Goal: Task Accomplishment & Management: Use online tool/utility

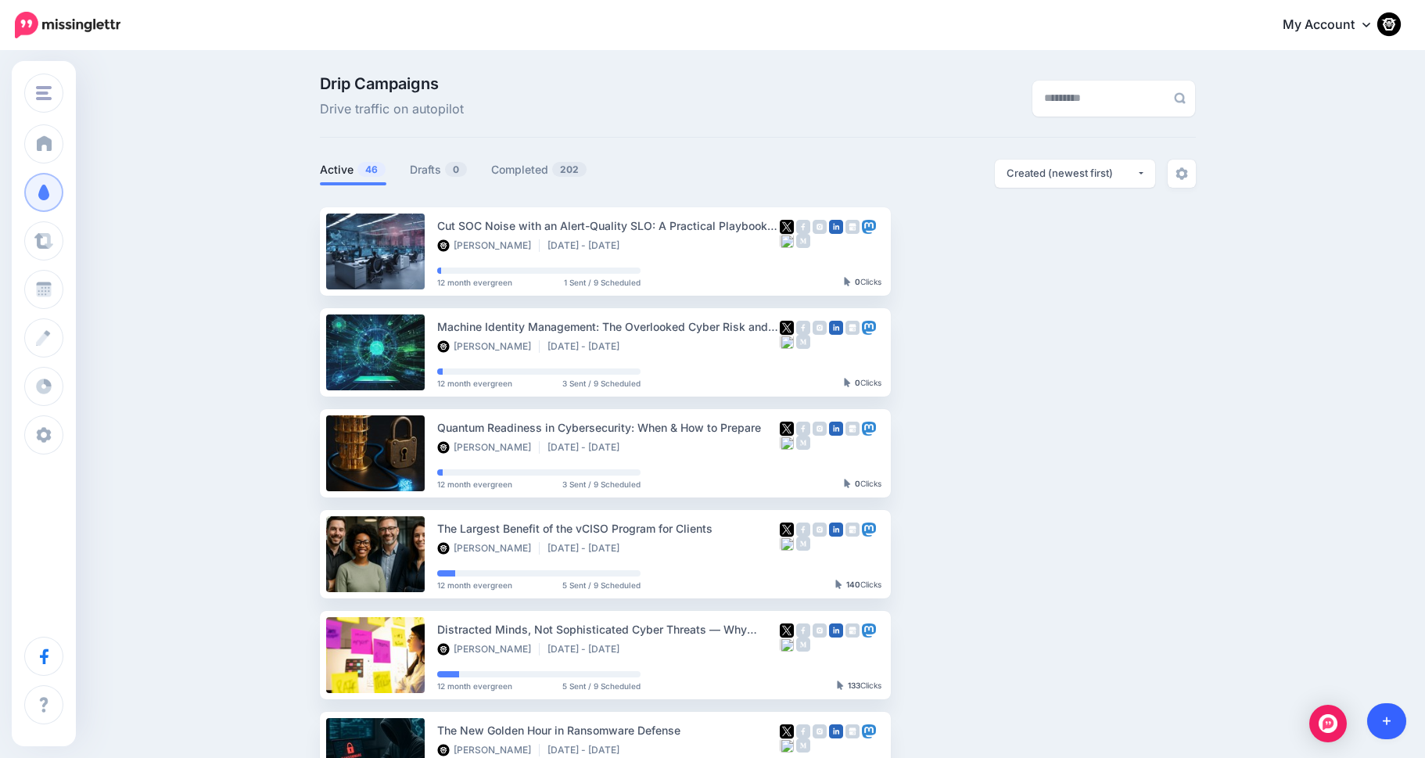
click at [1390, 725] on link at bounding box center [1387, 721] width 40 height 36
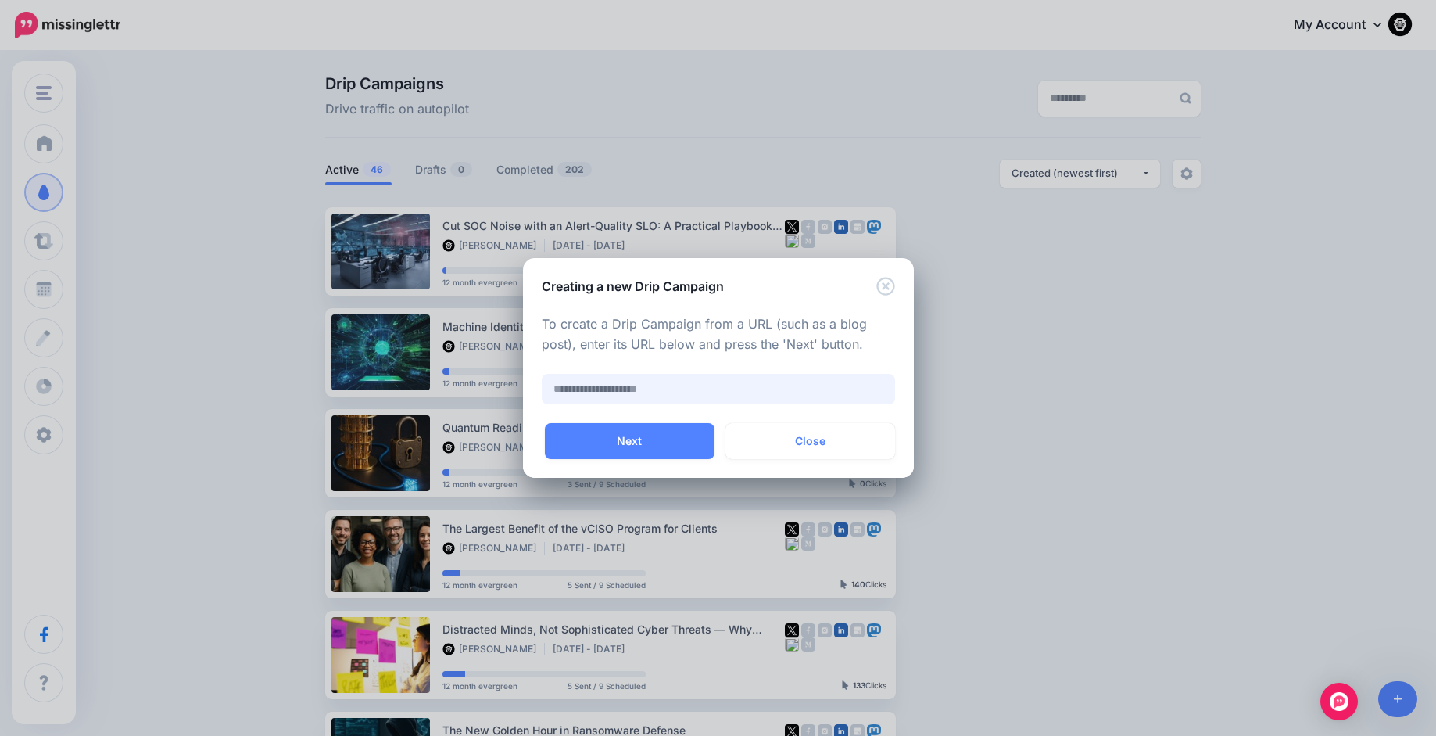
paste input "**********"
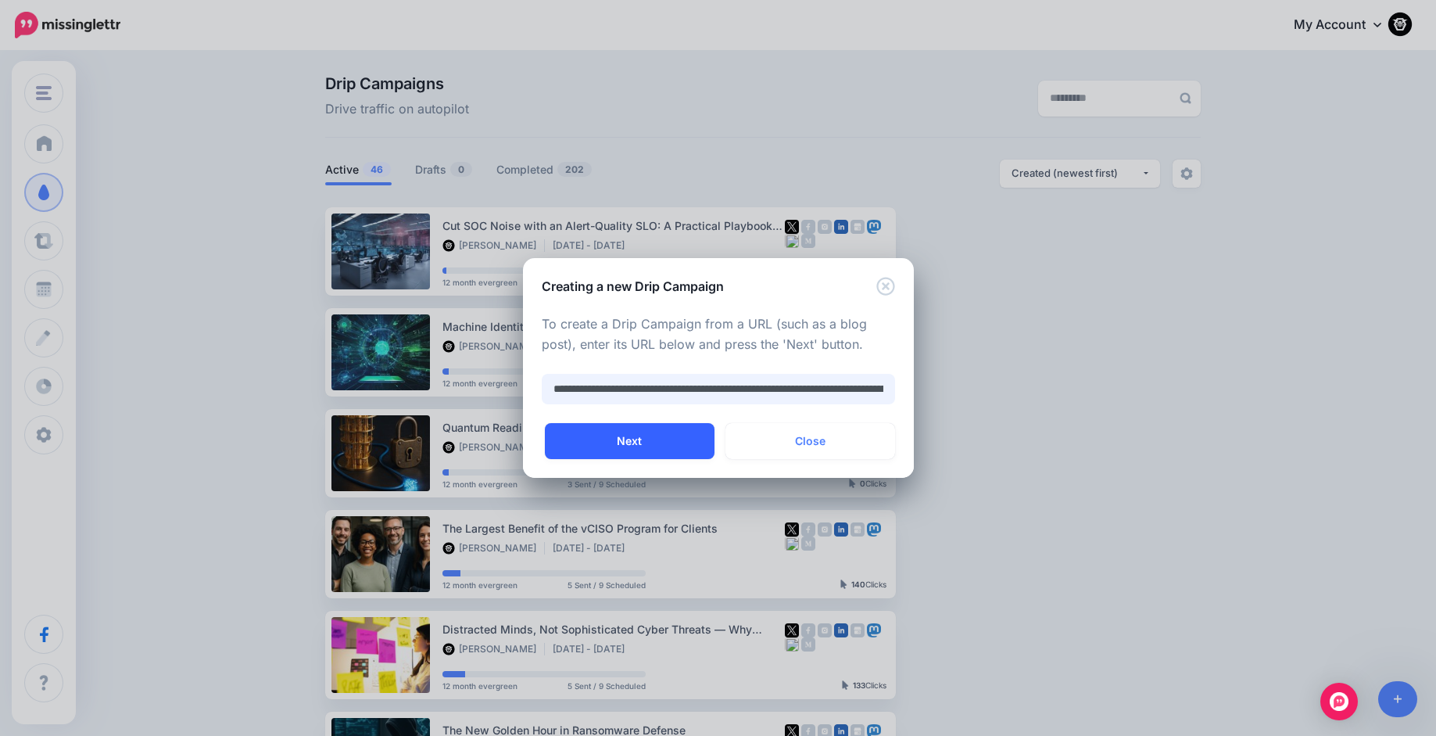
type input "**********"
click at [618, 439] on button "Next" at bounding box center [630, 441] width 170 height 36
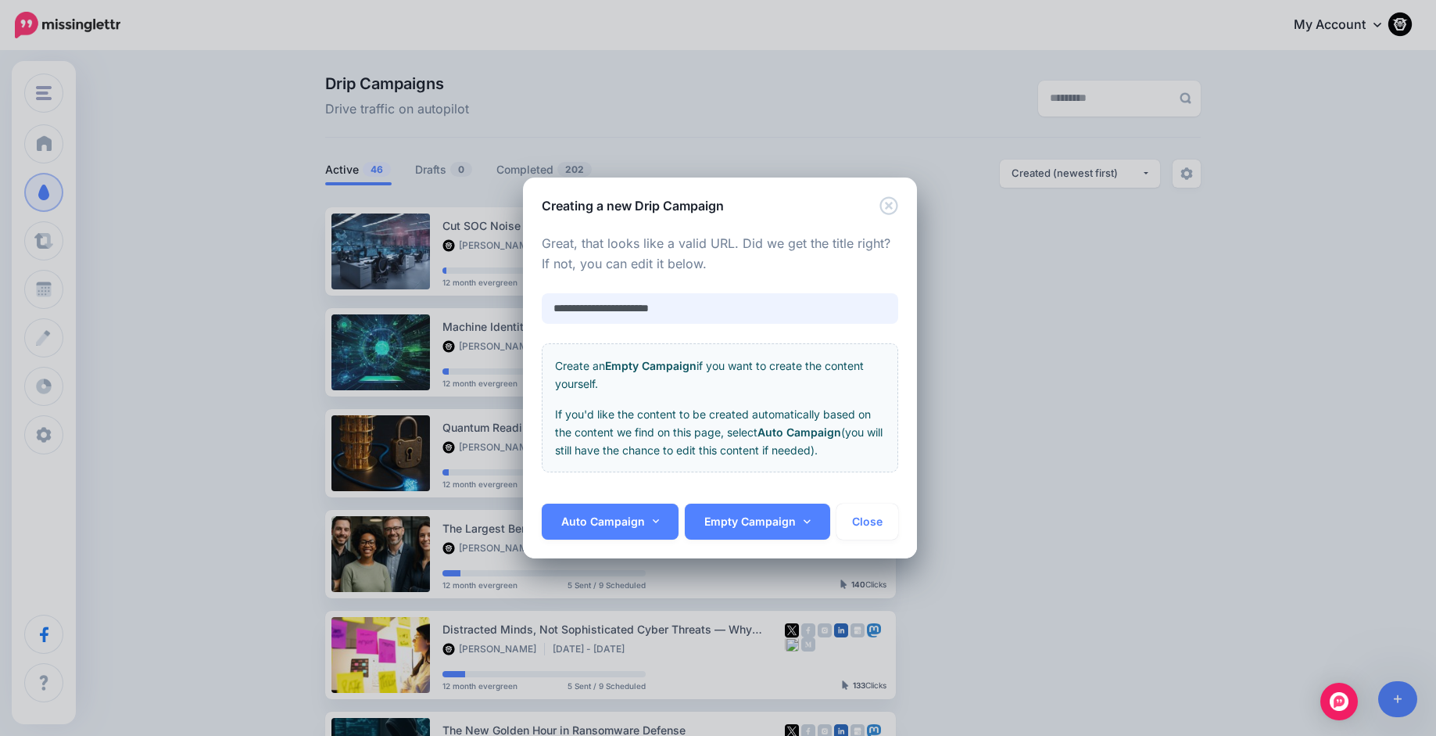
drag, startPoint x: 681, startPoint y: 305, endPoint x: 459, endPoint y: 266, distance: 225.5
click at [459, 266] on div "**********" at bounding box center [718, 368] width 1436 height 736
paste input "**********"
type input "**********"
click at [618, 531] on link "Auto Campaign" at bounding box center [611, 522] width 138 height 36
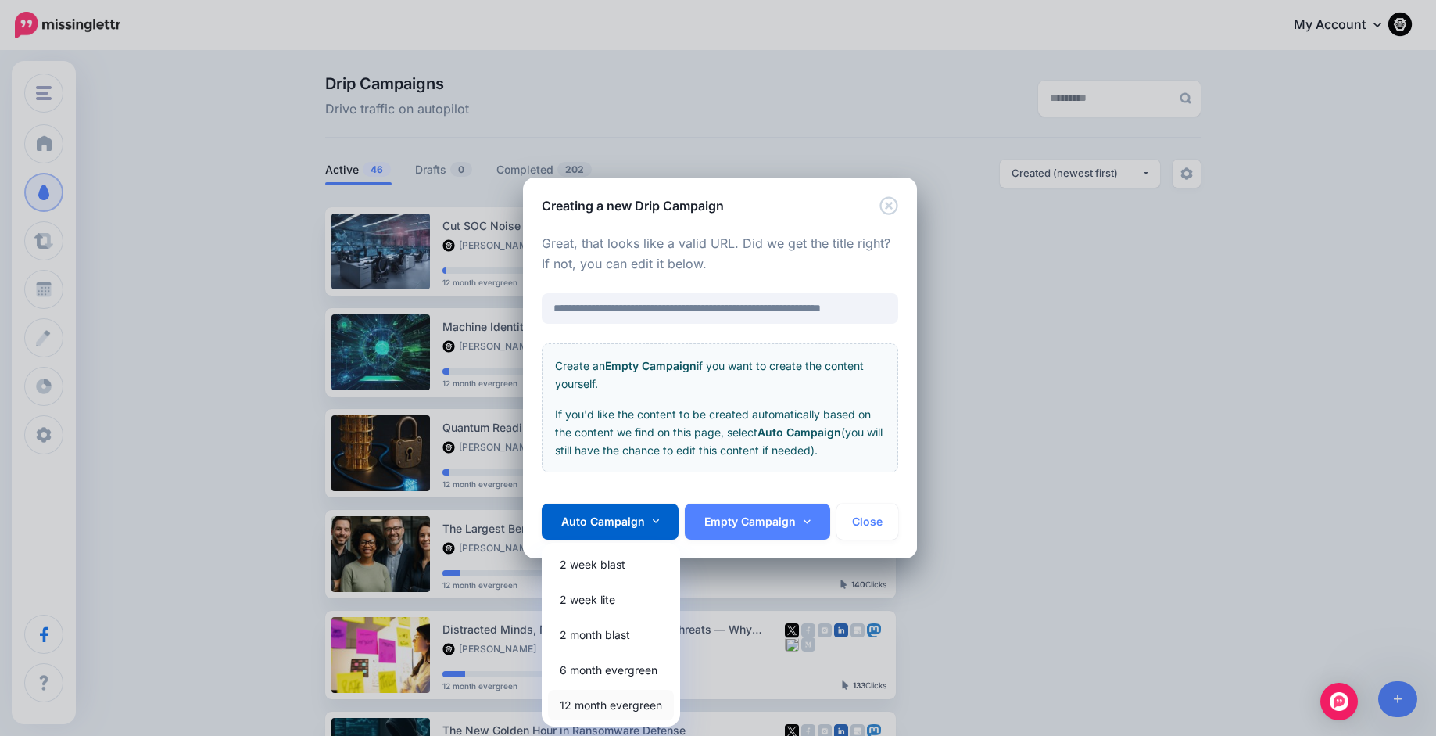
click at [572, 701] on link "12 month evergreen" at bounding box center [611, 705] width 126 height 30
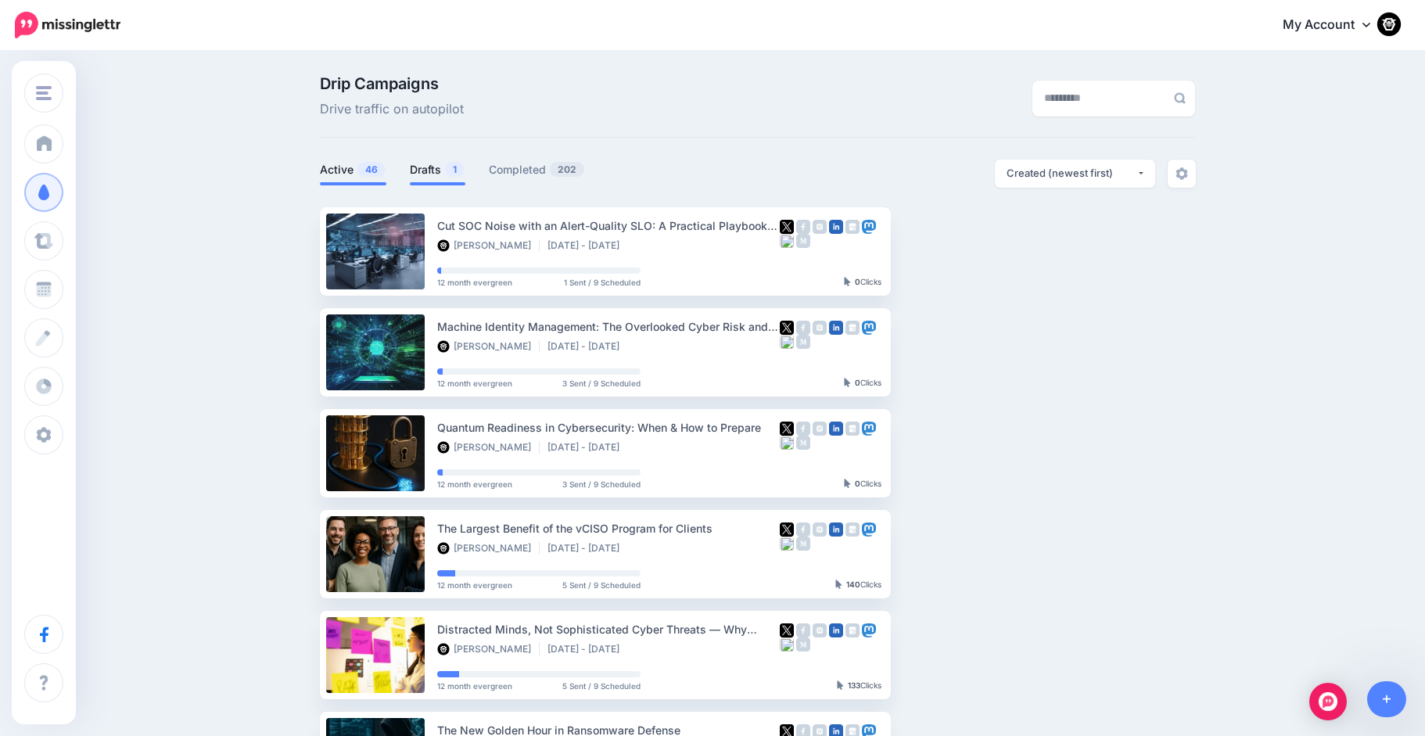
click at [430, 172] on link "Drafts 1" at bounding box center [438, 169] width 56 height 19
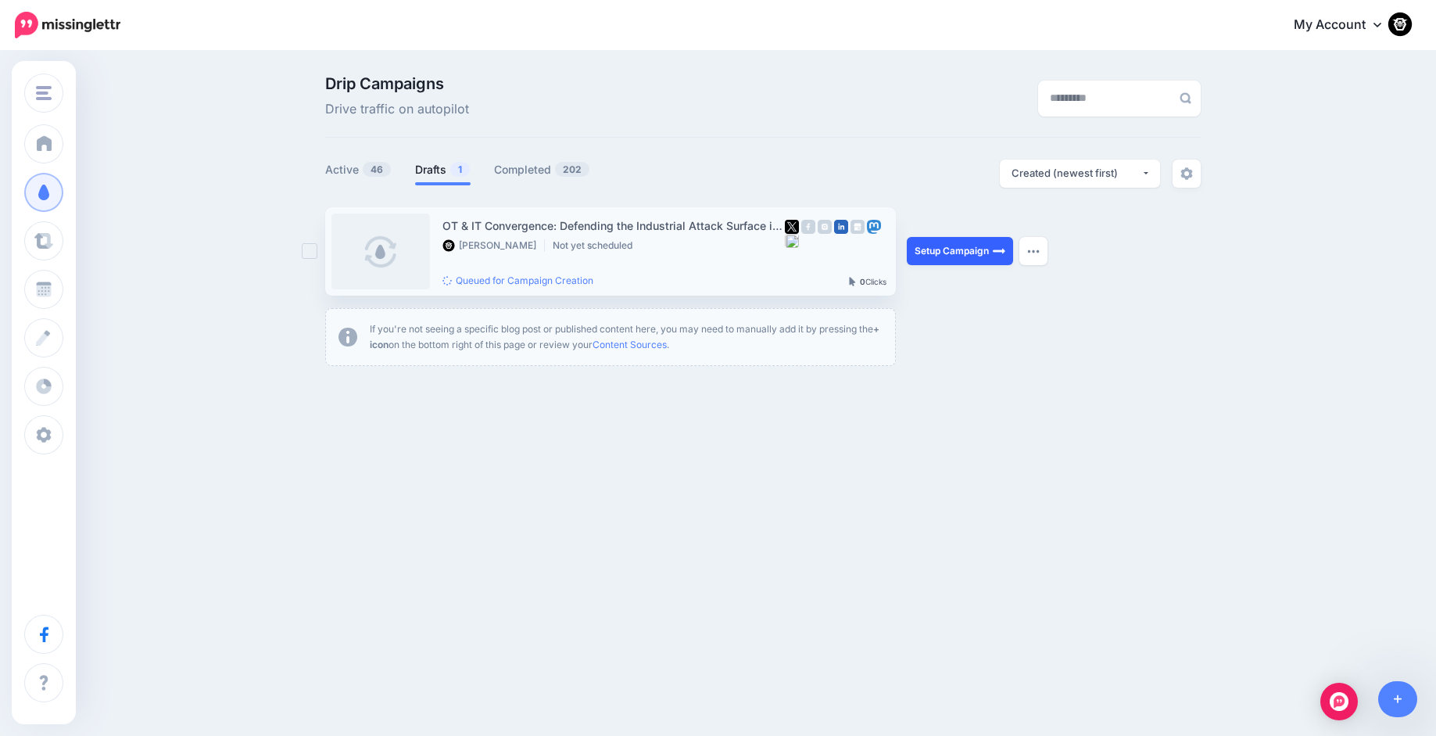
click at [955, 249] on link "Setup Campaign" at bounding box center [960, 251] width 106 height 28
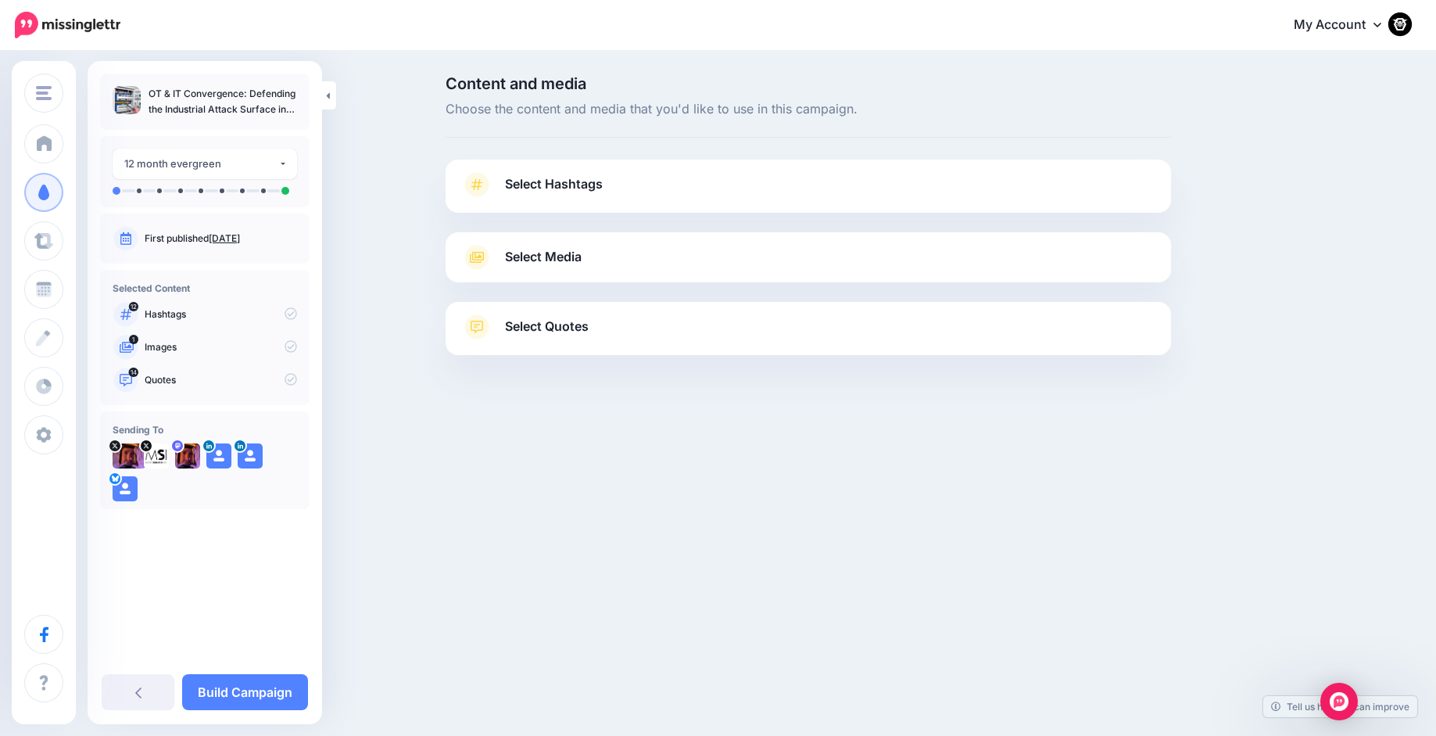
click at [550, 177] on span "Select Hashtags" at bounding box center [554, 184] width 98 height 21
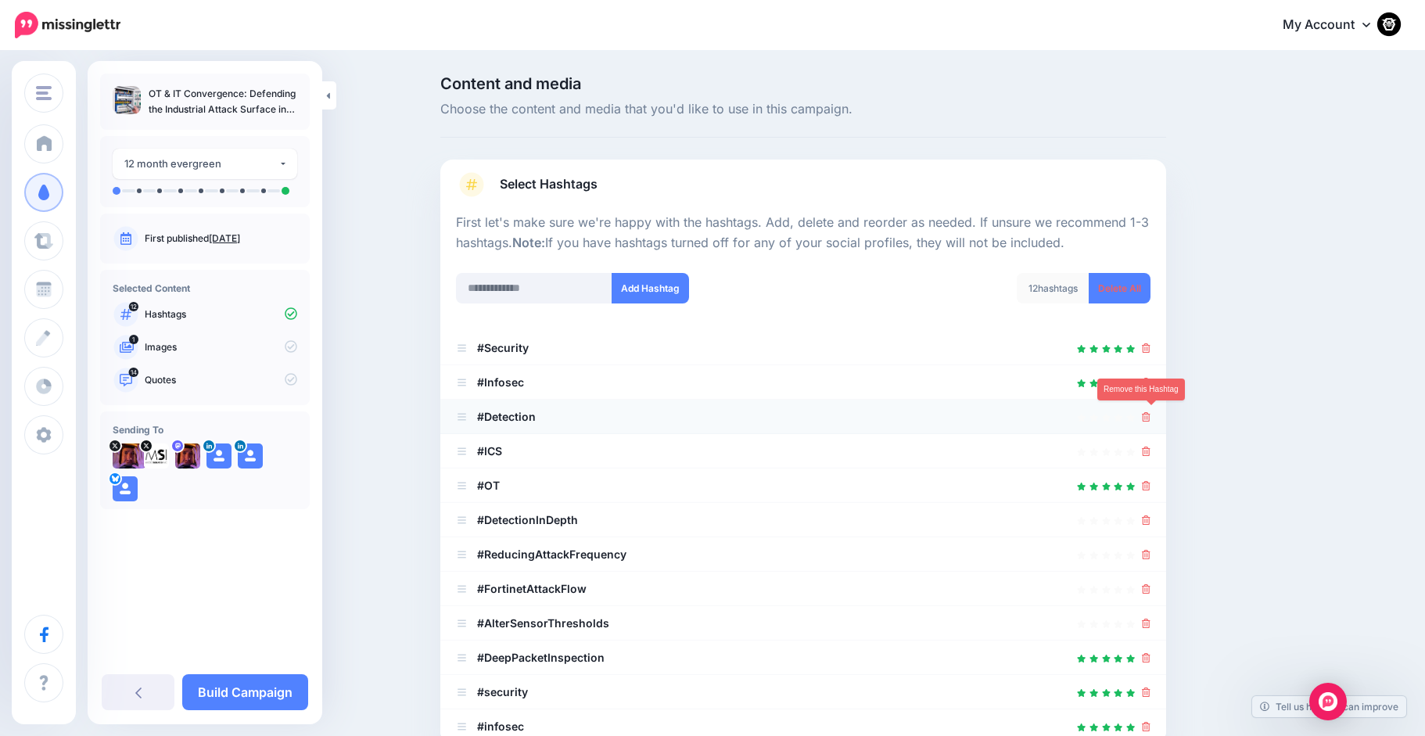
click at [1150, 418] on icon at bounding box center [1146, 416] width 9 height 9
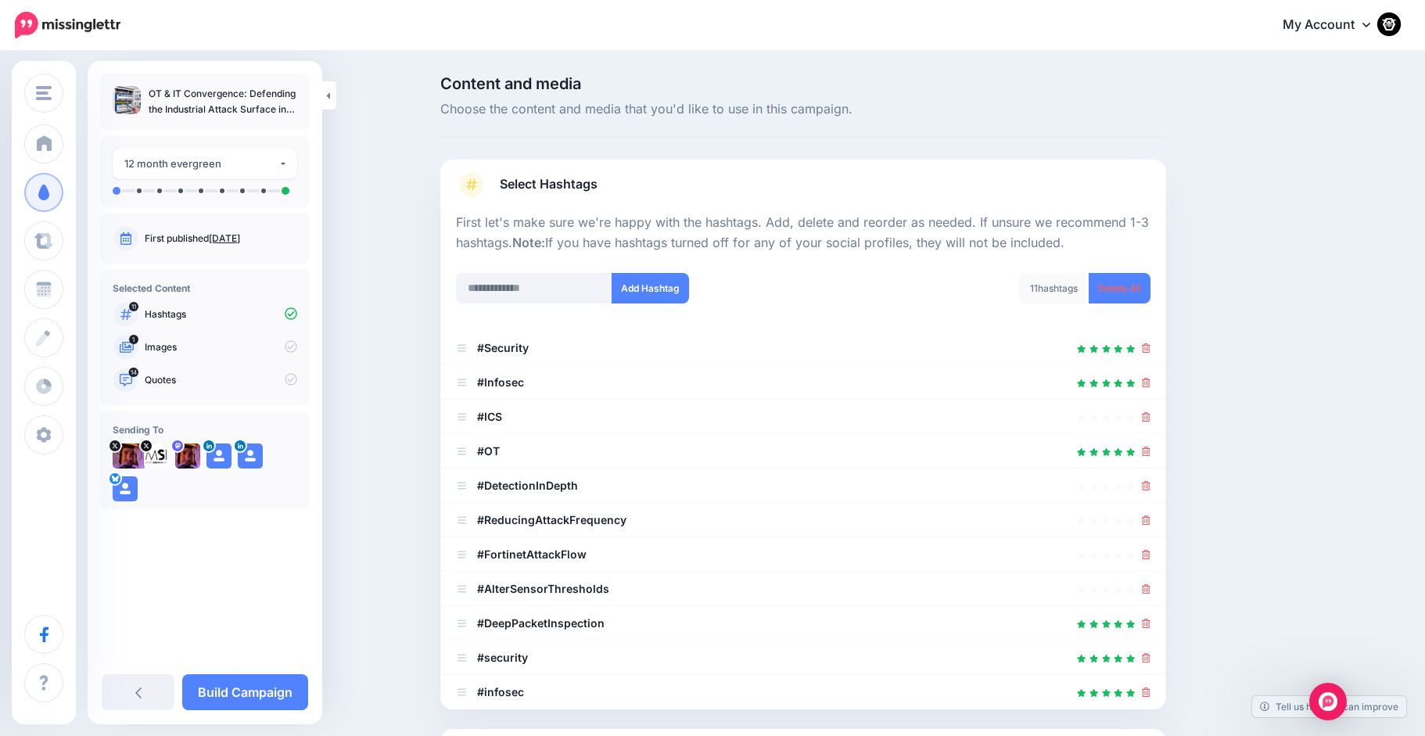
click at [1150, 418] on icon at bounding box center [1146, 416] width 9 height 9
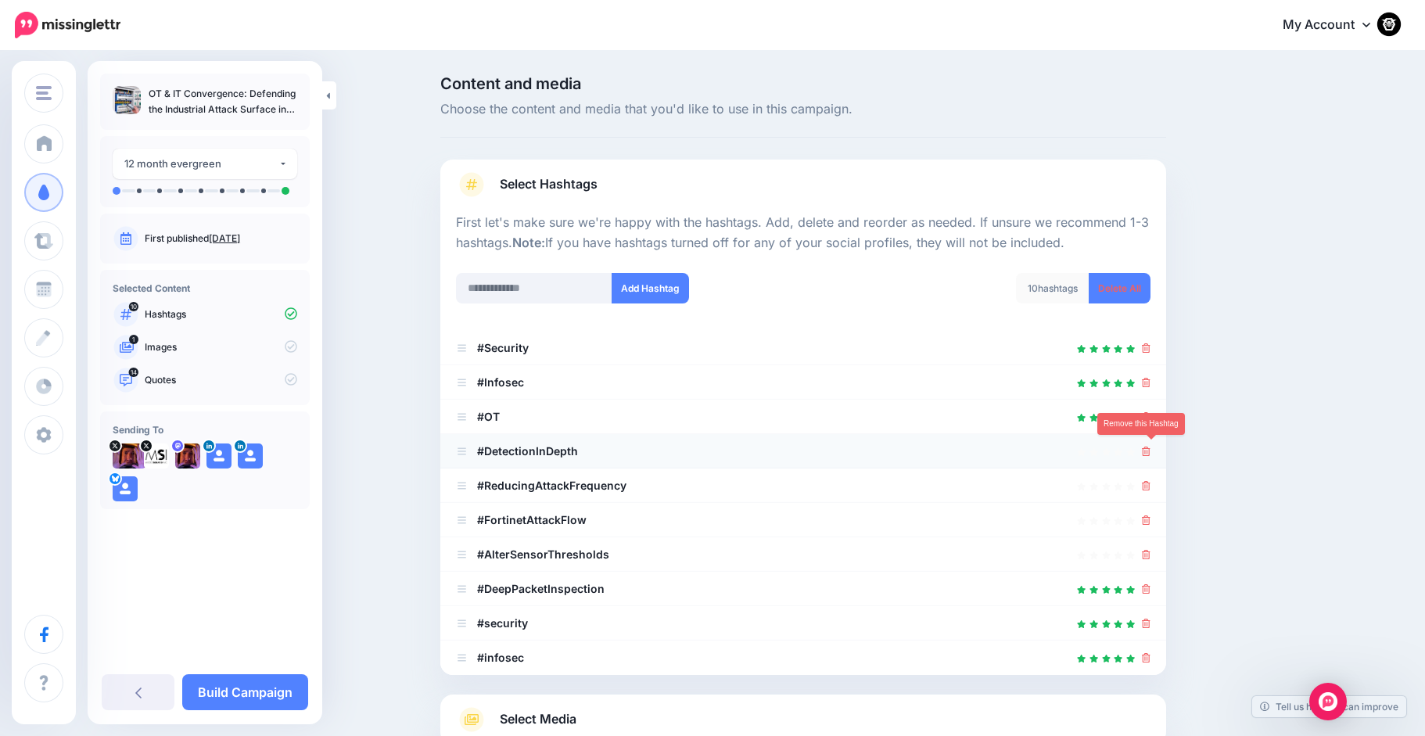
click at [1150, 450] on icon at bounding box center [1146, 450] width 9 height 9
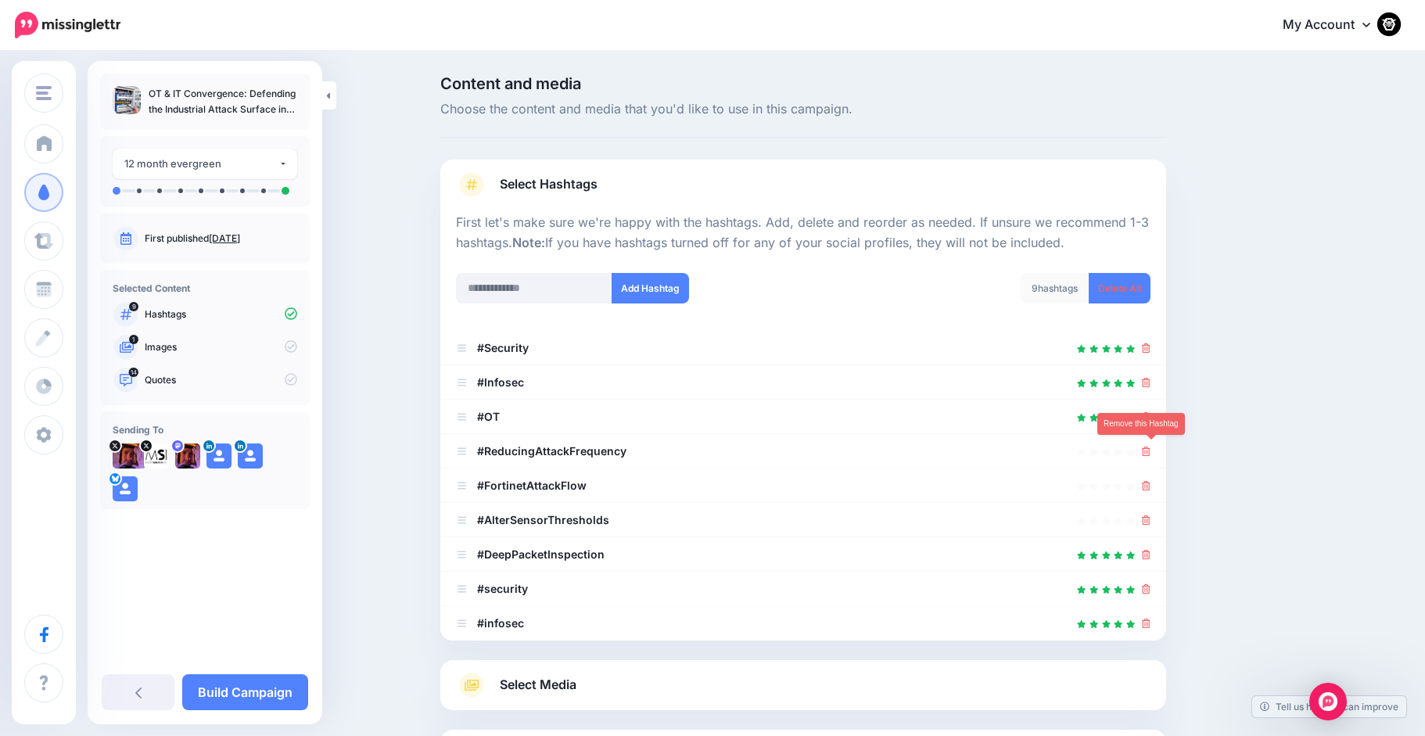
click at [1150, 450] on icon at bounding box center [1146, 450] width 9 height 9
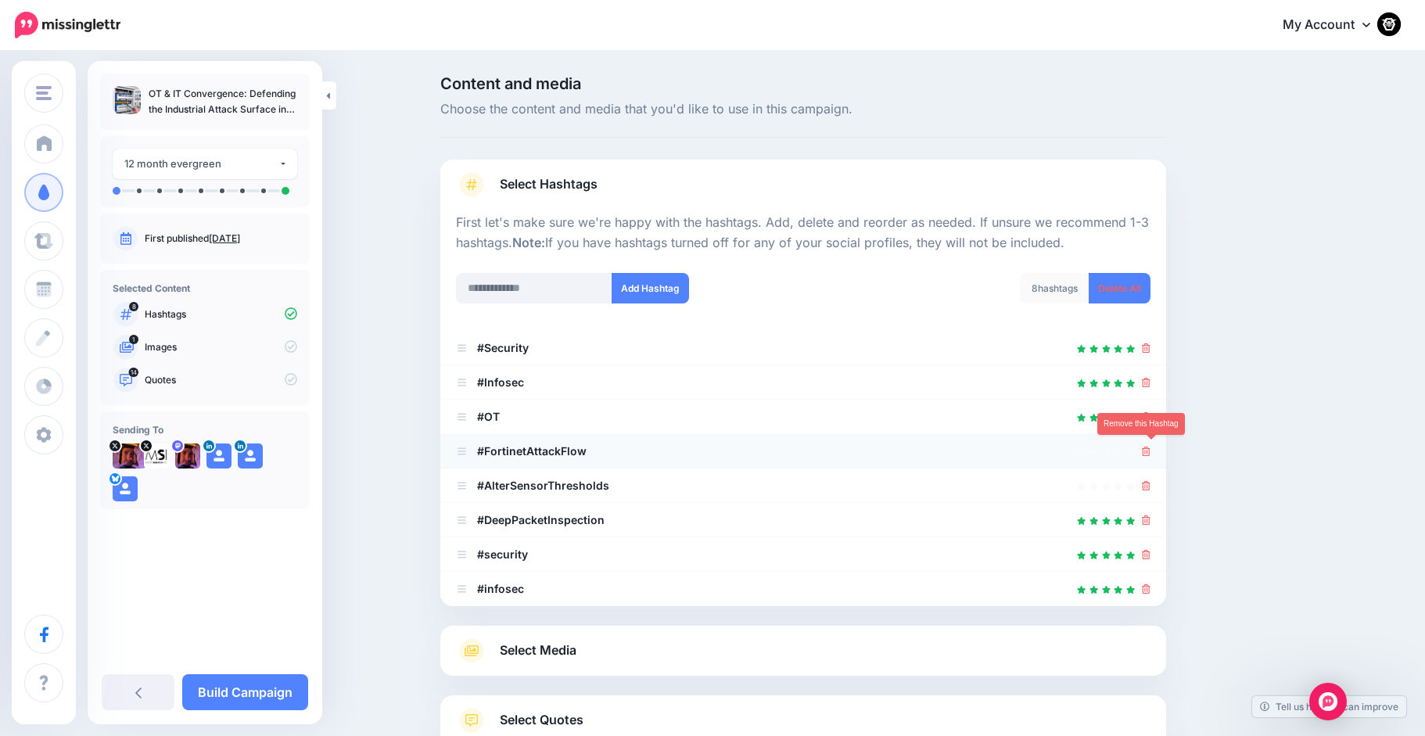
click at [1150, 451] on icon at bounding box center [1146, 450] width 9 height 9
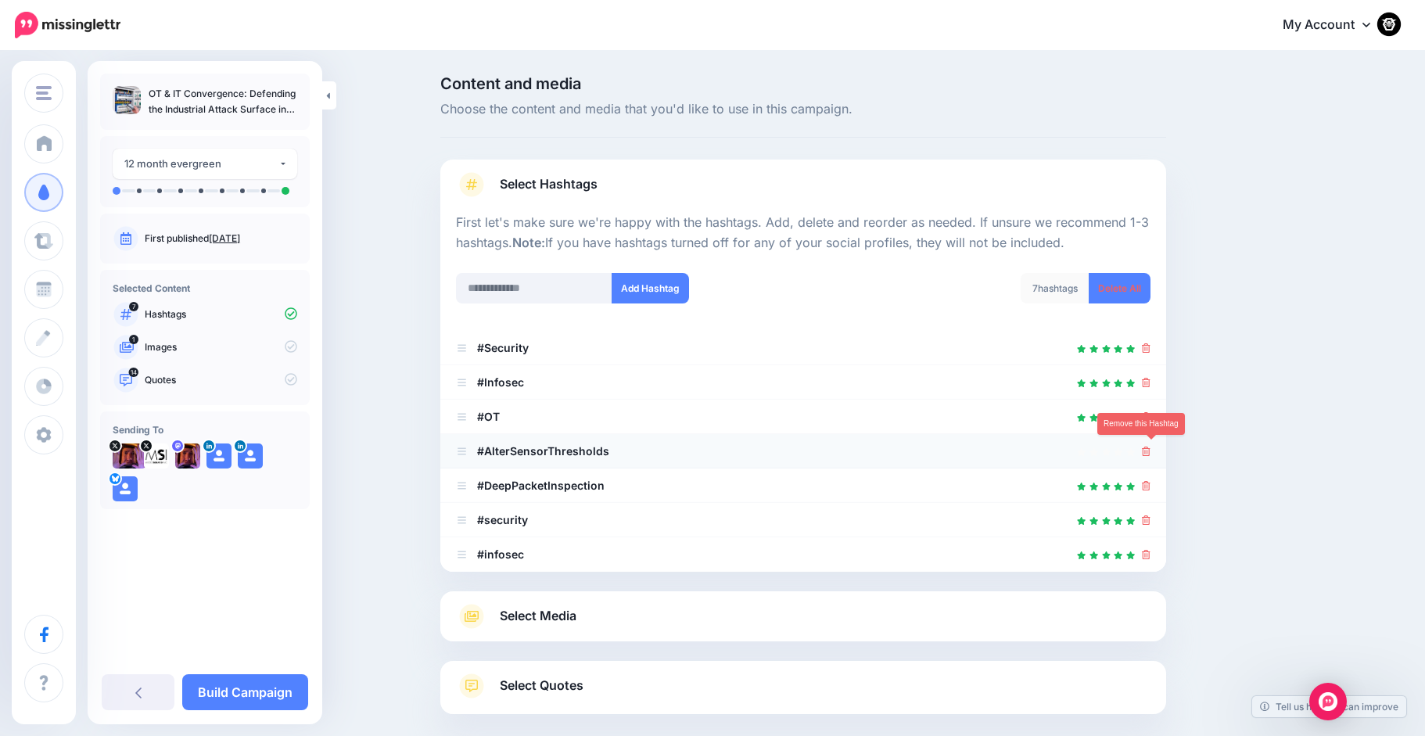
click at [1150, 452] on icon at bounding box center [1146, 450] width 9 height 9
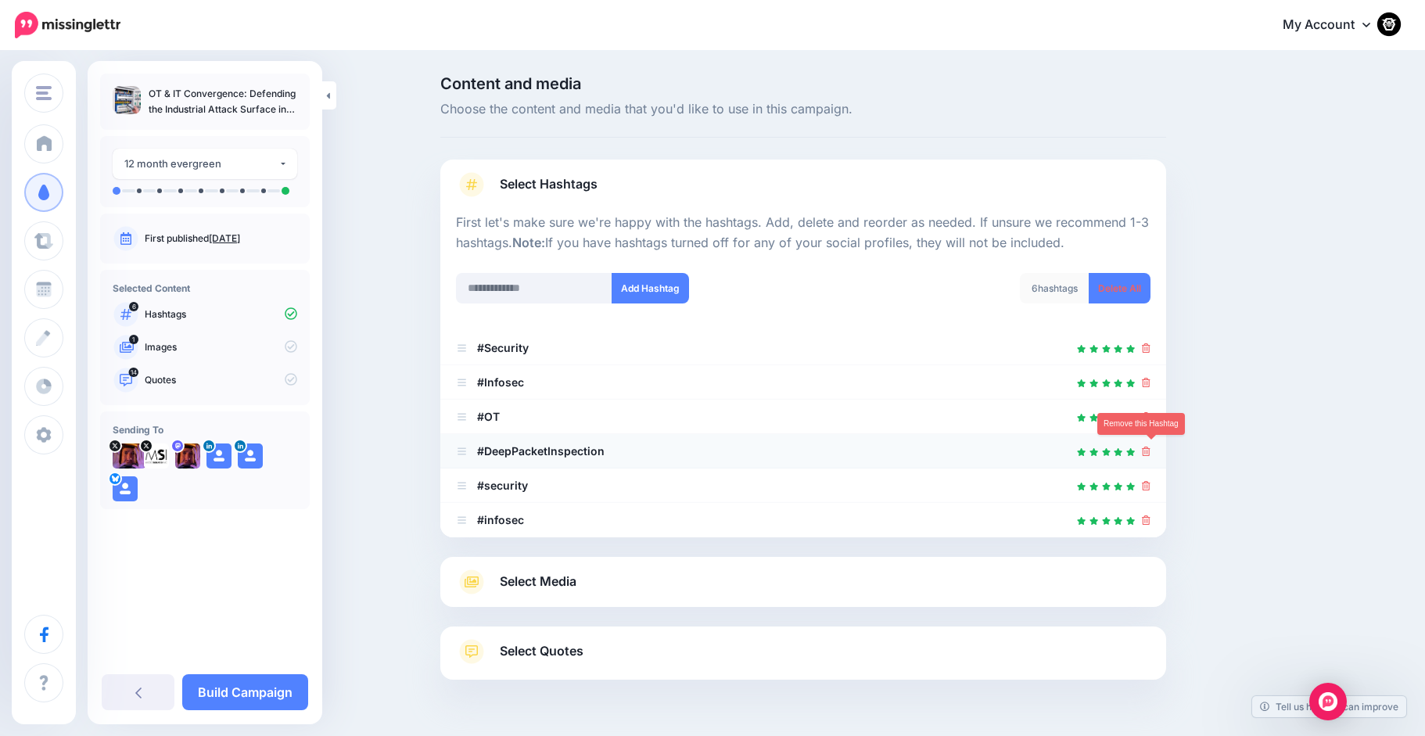
click at [1150, 453] on icon at bounding box center [1146, 450] width 9 height 9
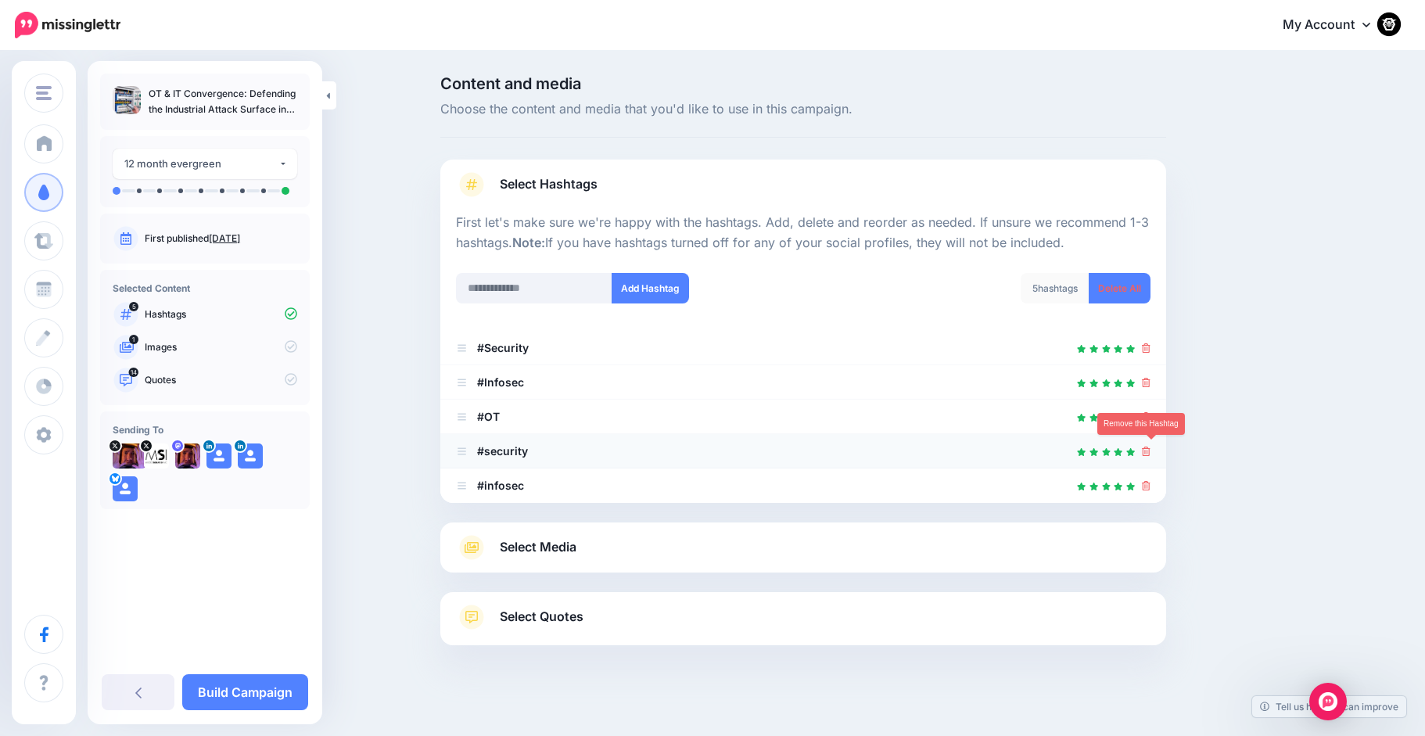
click at [1149, 447] on icon at bounding box center [1146, 450] width 9 height 9
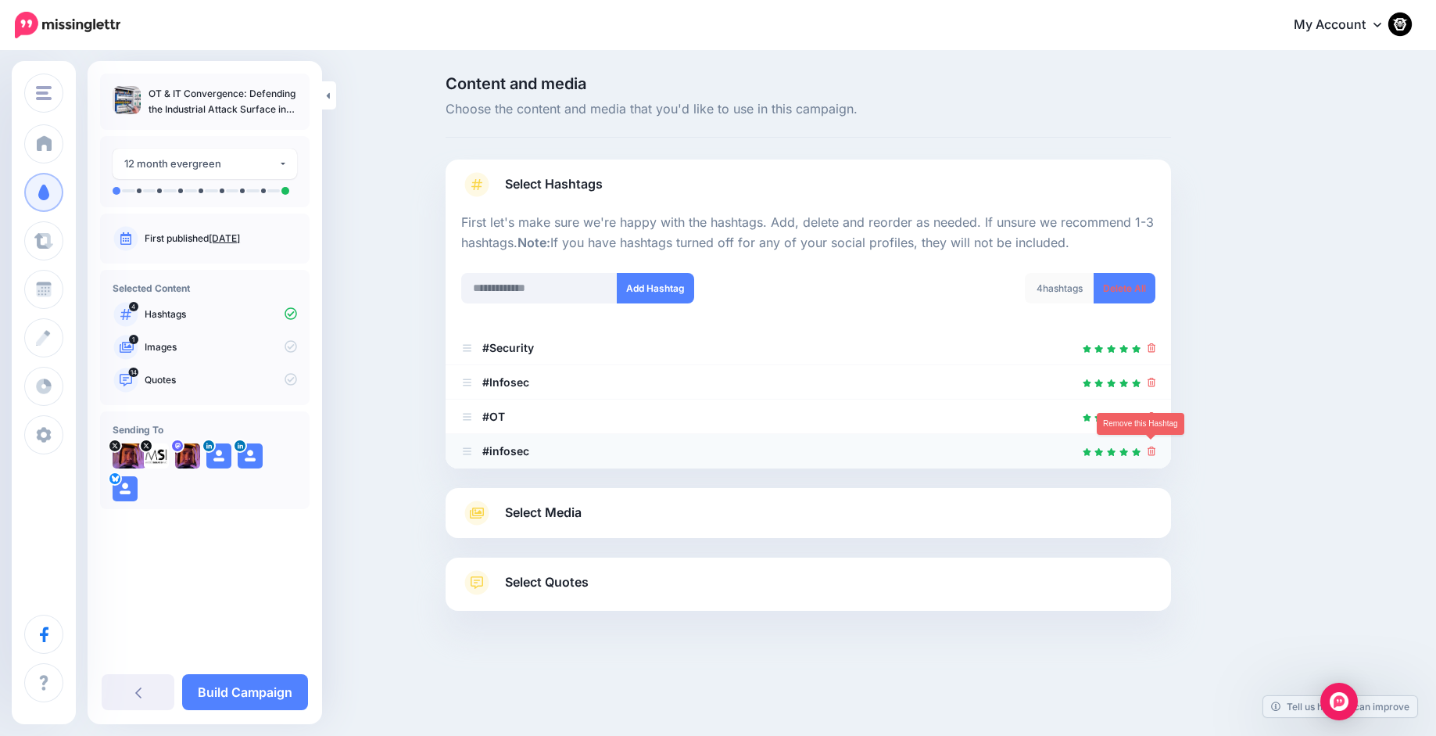
click at [1154, 450] on icon at bounding box center [1152, 450] width 9 height 9
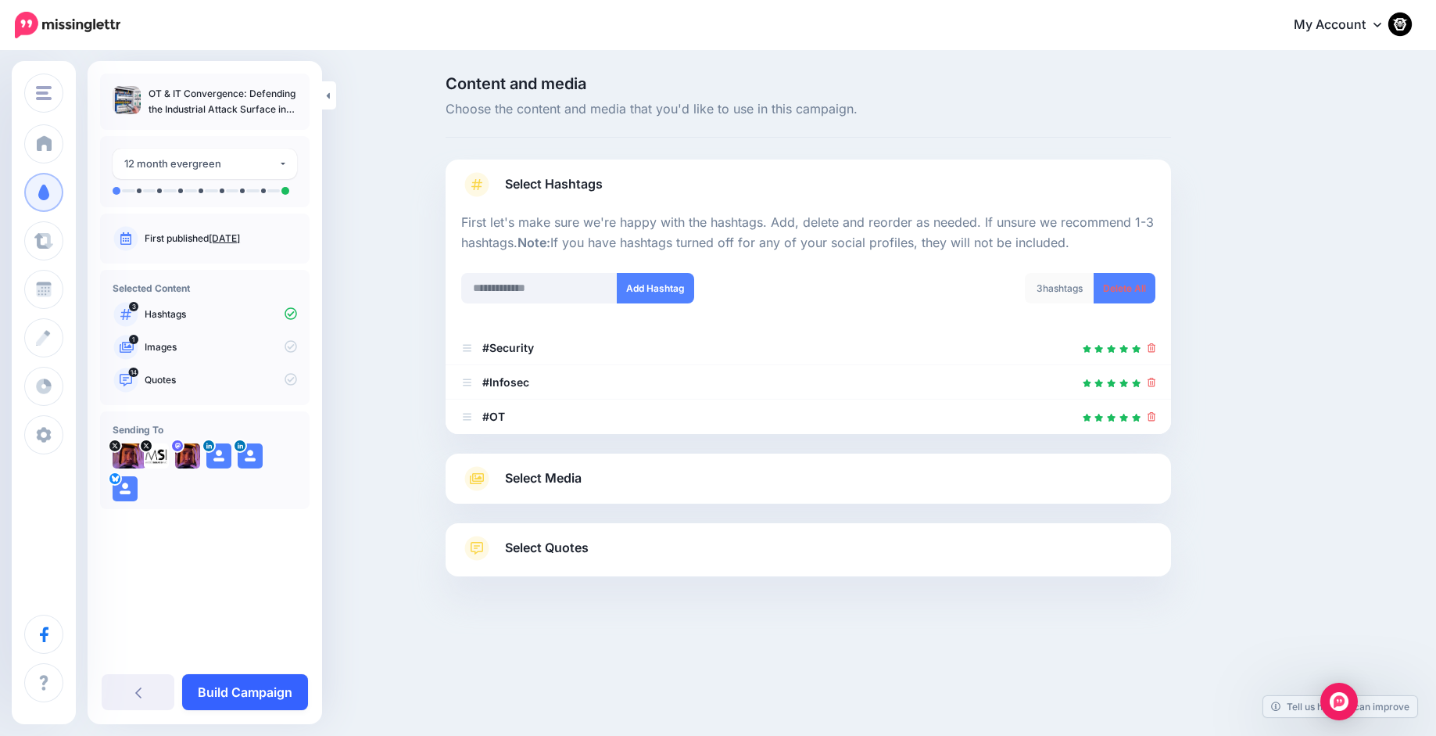
click at [257, 690] on link "Build Campaign" at bounding box center [245, 692] width 126 height 36
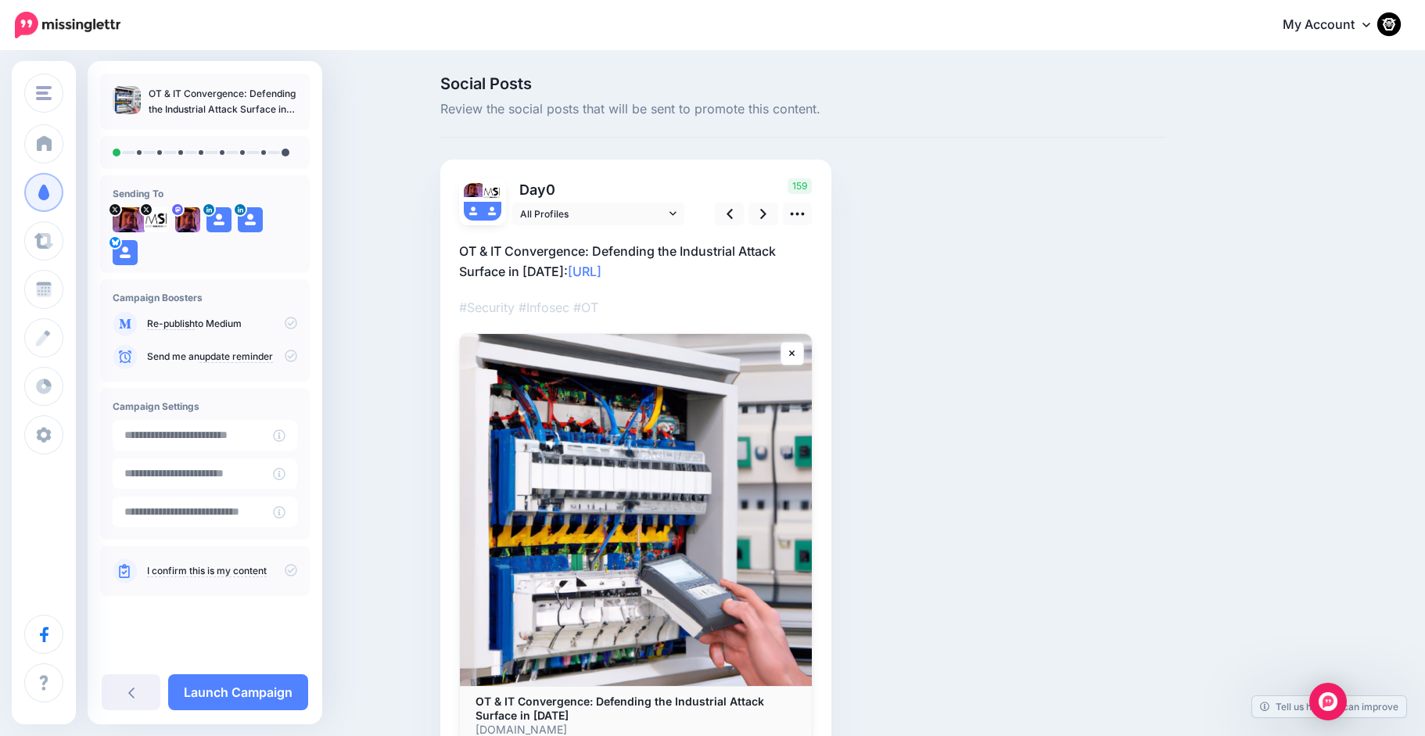
scroll to position [98, 0]
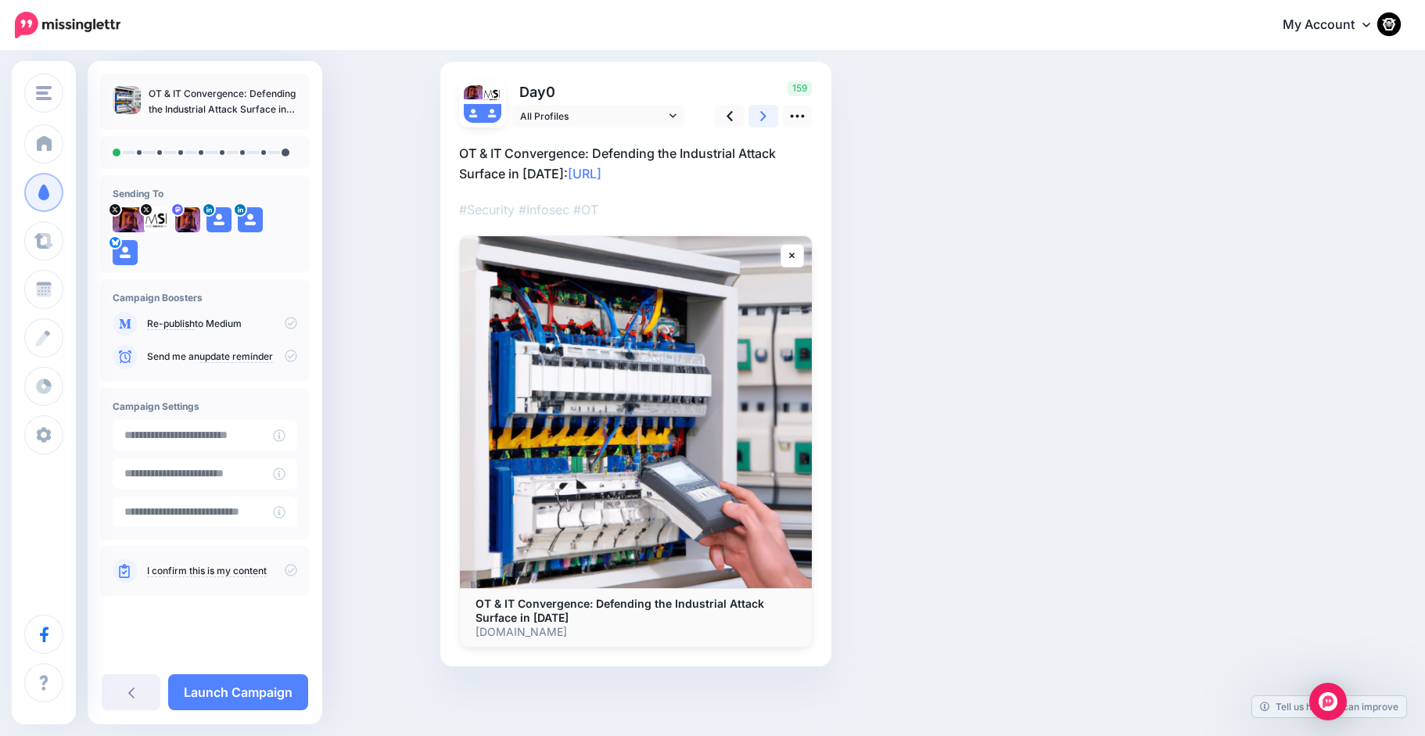
click at [761, 124] on link at bounding box center [763, 116] width 30 height 23
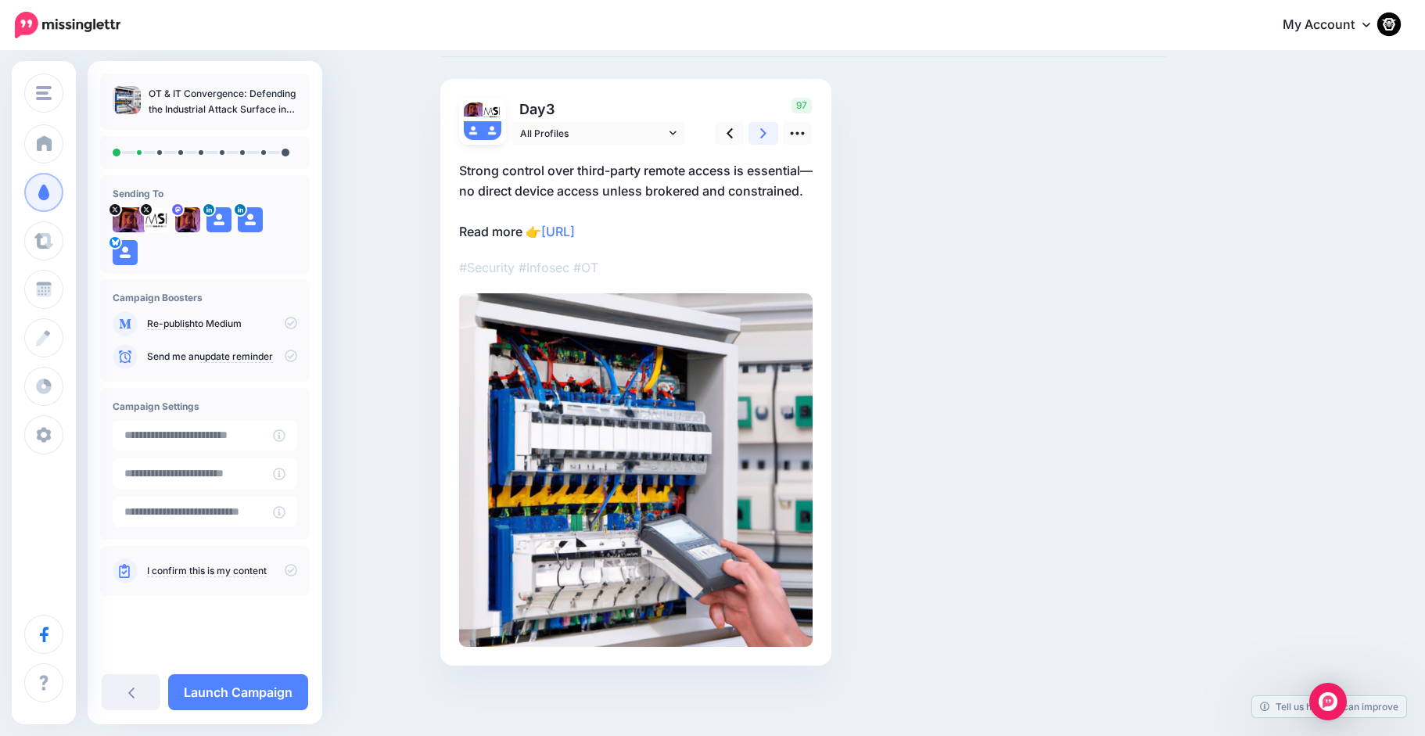
scroll to position [0, 0]
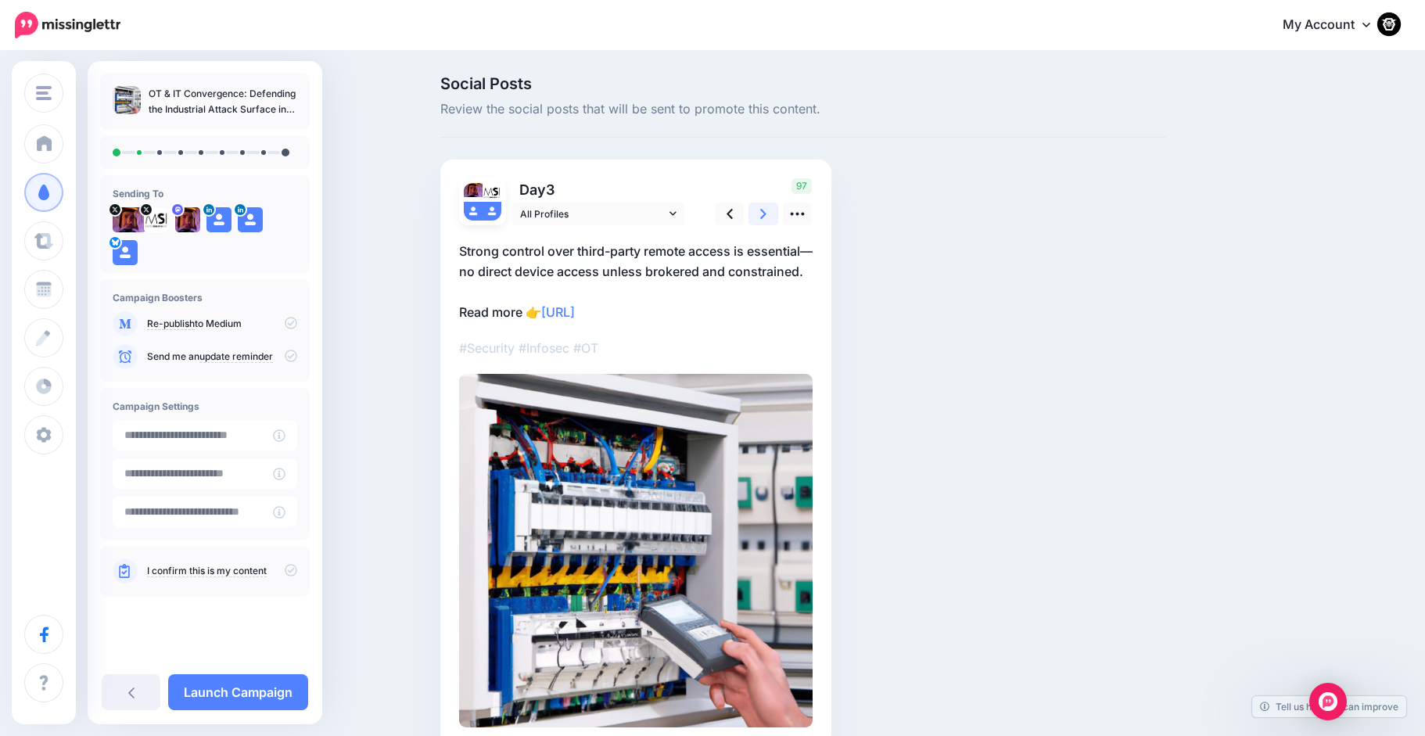
click at [766, 213] on icon at bounding box center [763, 214] width 6 height 10
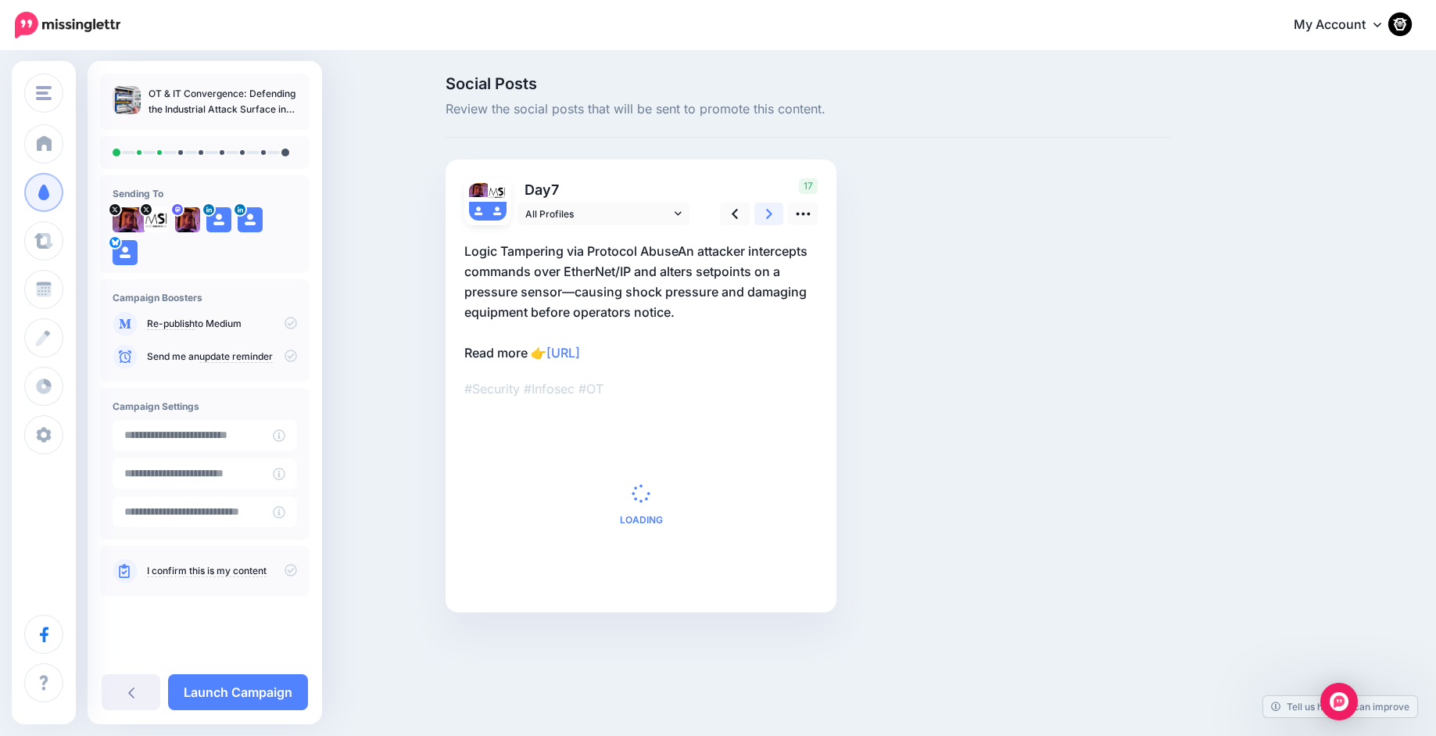
click at [771, 214] on icon at bounding box center [769, 214] width 6 height 10
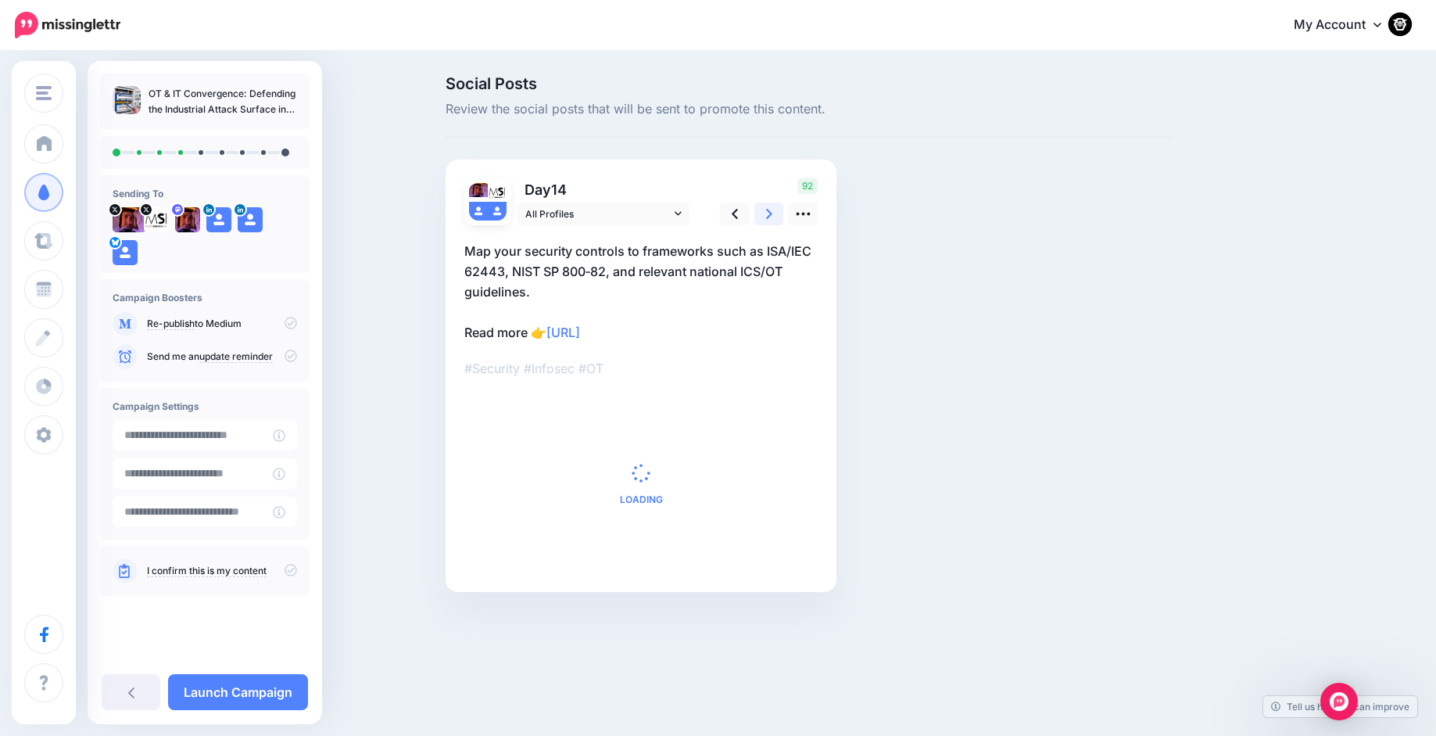
click at [771, 214] on icon at bounding box center [769, 214] width 6 height 10
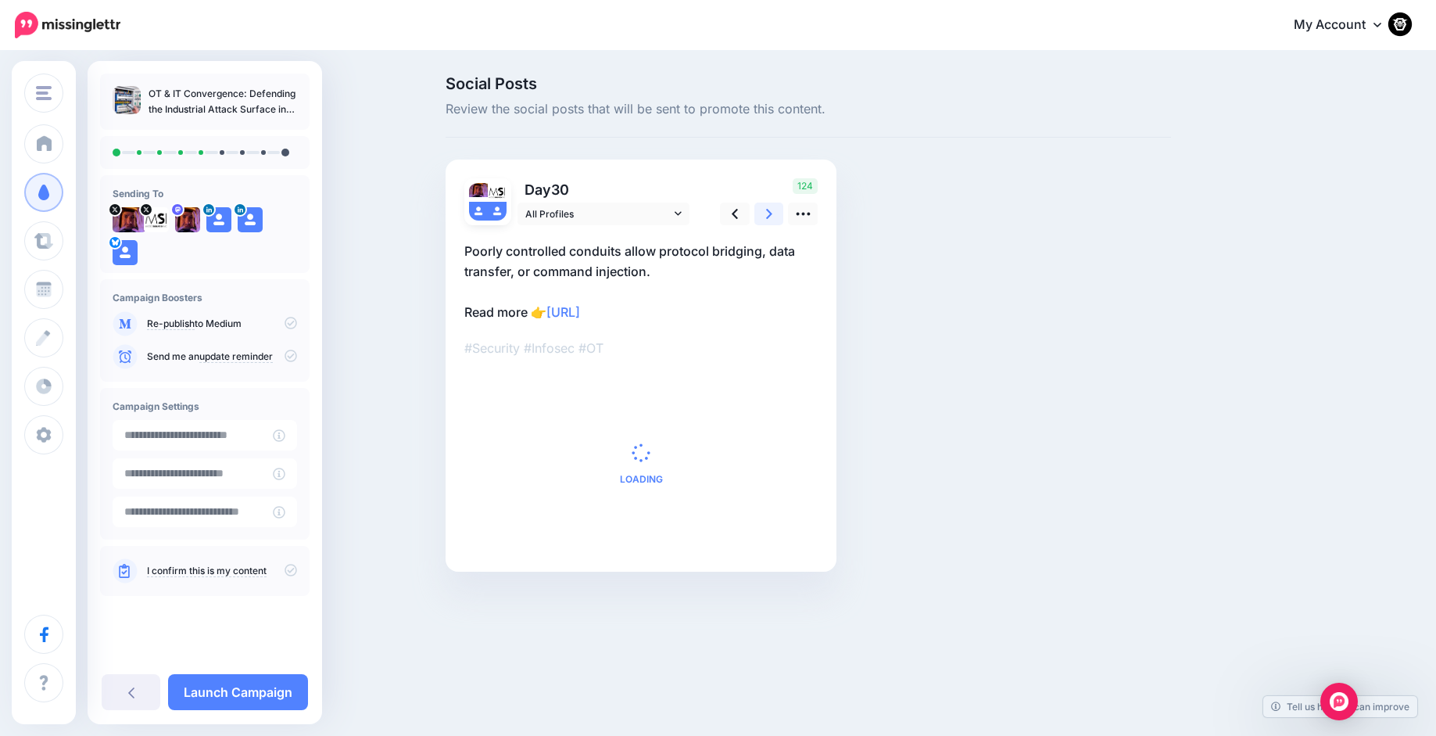
click at [771, 214] on icon at bounding box center [769, 214] width 6 height 10
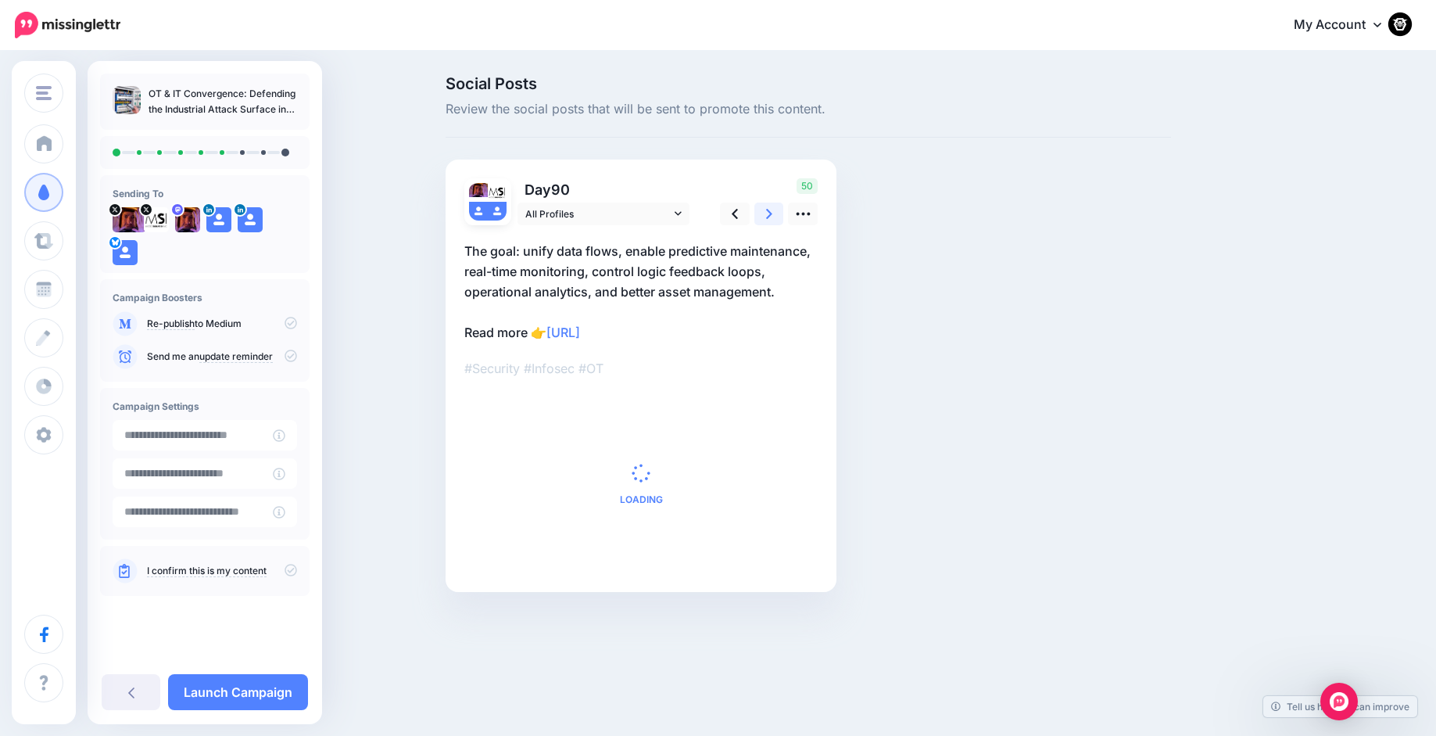
click at [771, 214] on icon at bounding box center [769, 214] width 6 height 10
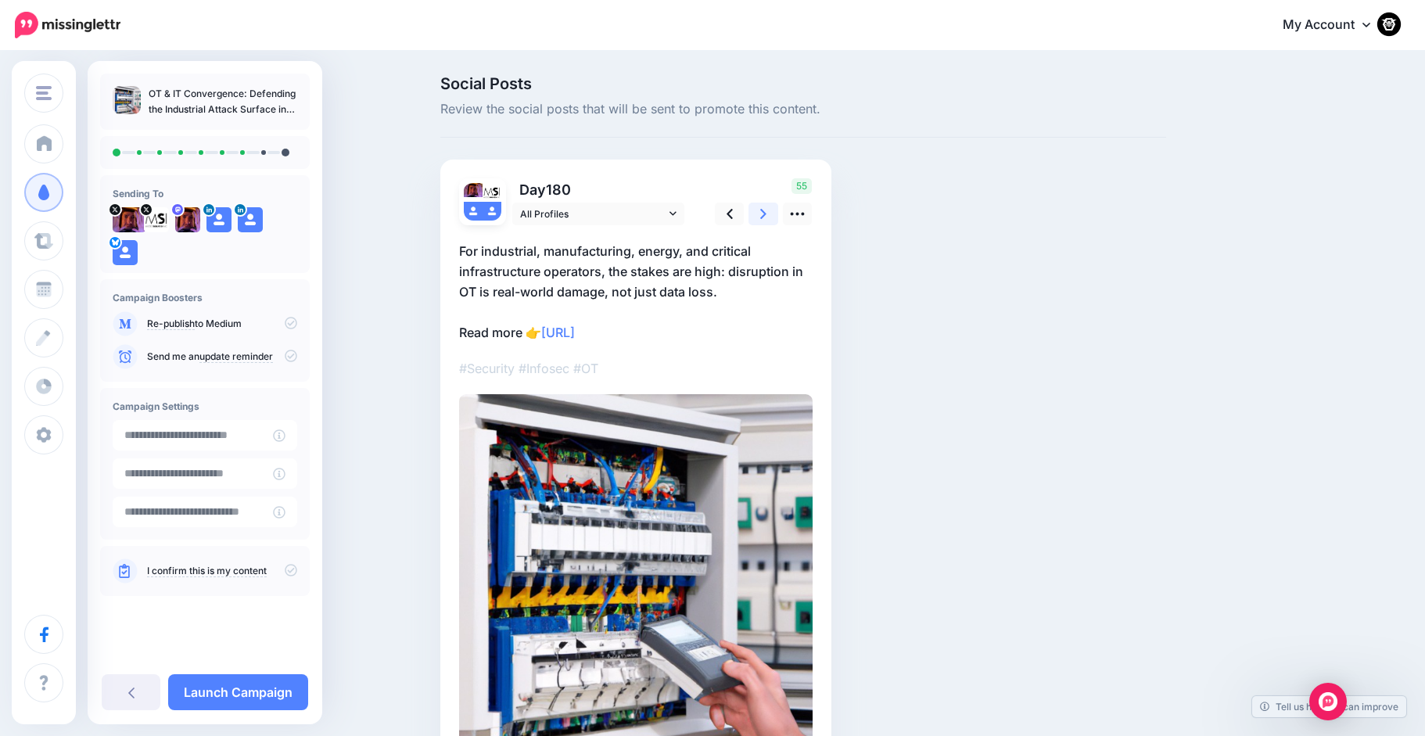
click at [766, 214] on icon at bounding box center [763, 214] width 6 height 10
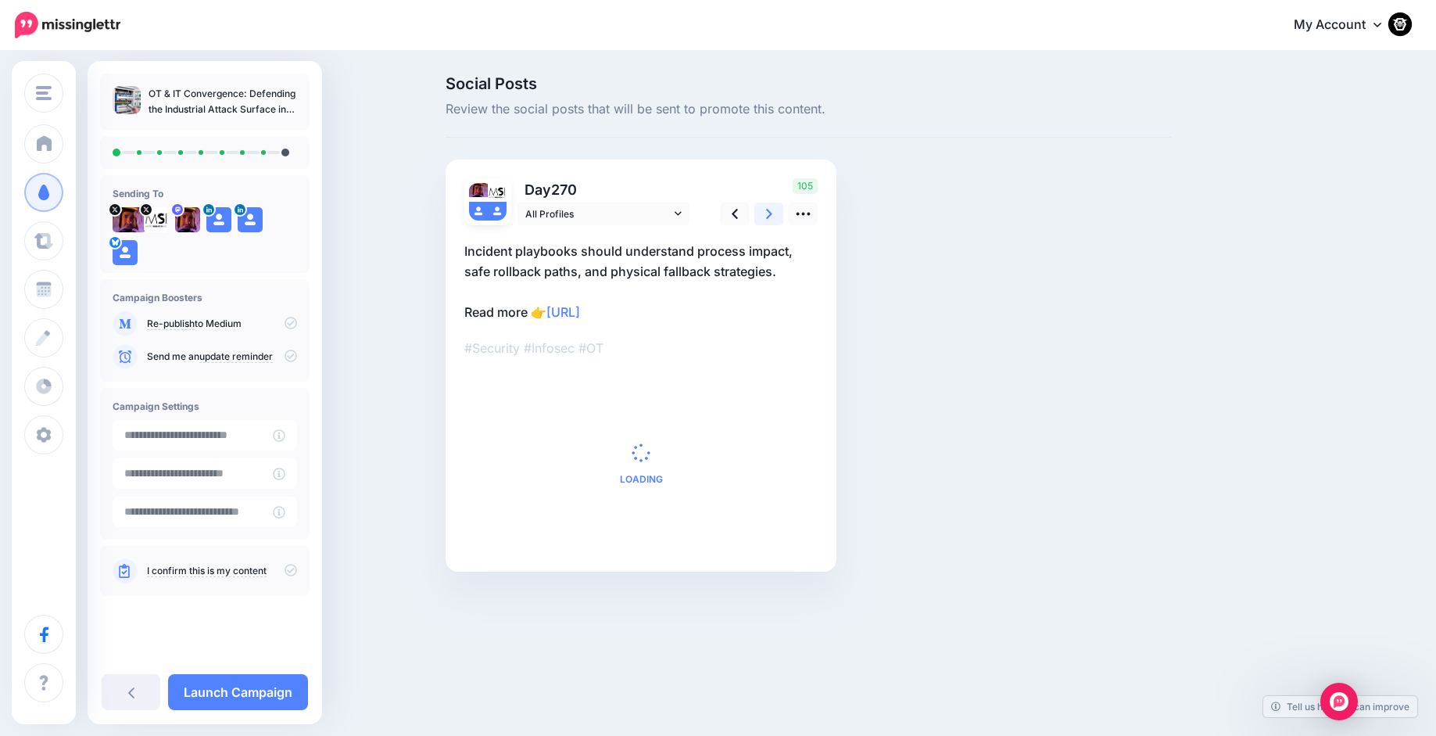
click at [771, 214] on icon at bounding box center [769, 214] width 6 height 10
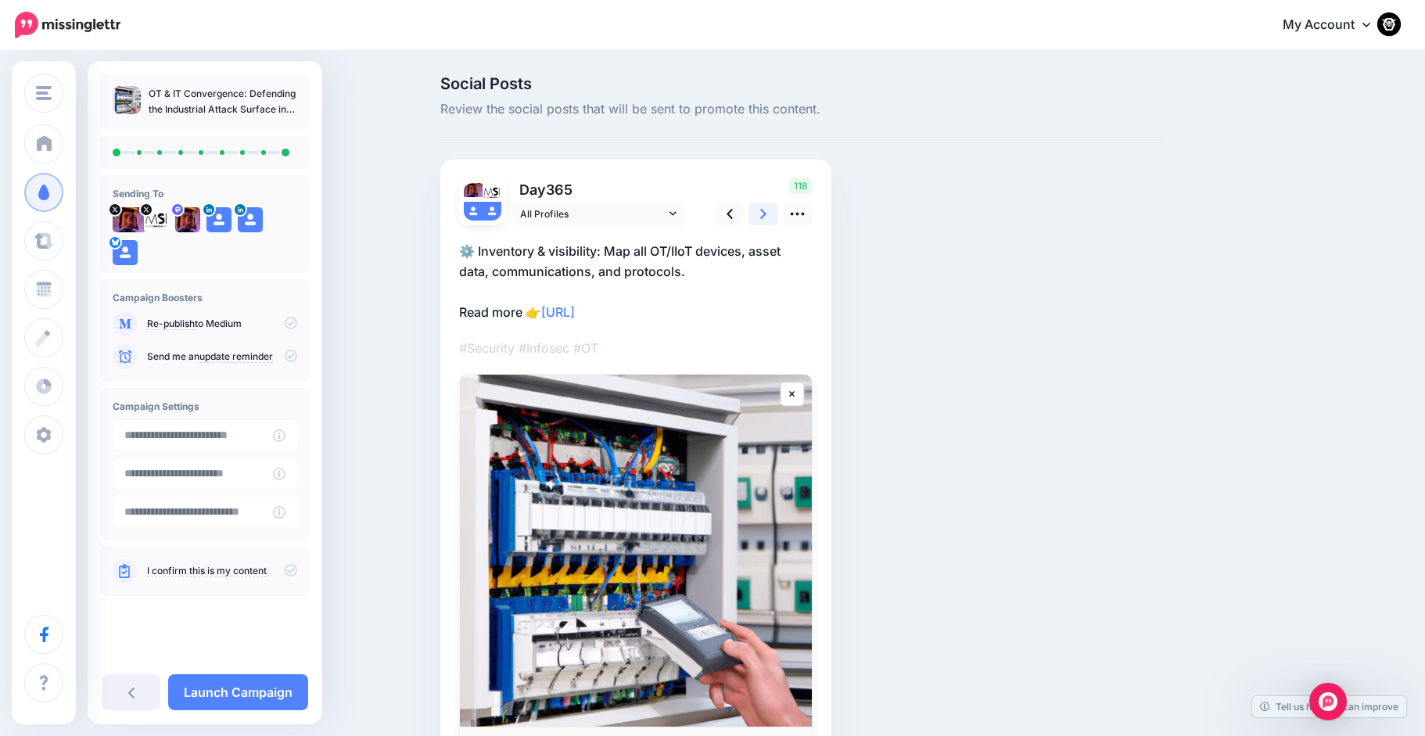
click at [766, 214] on icon at bounding box center [763, 214] width 6 height 10
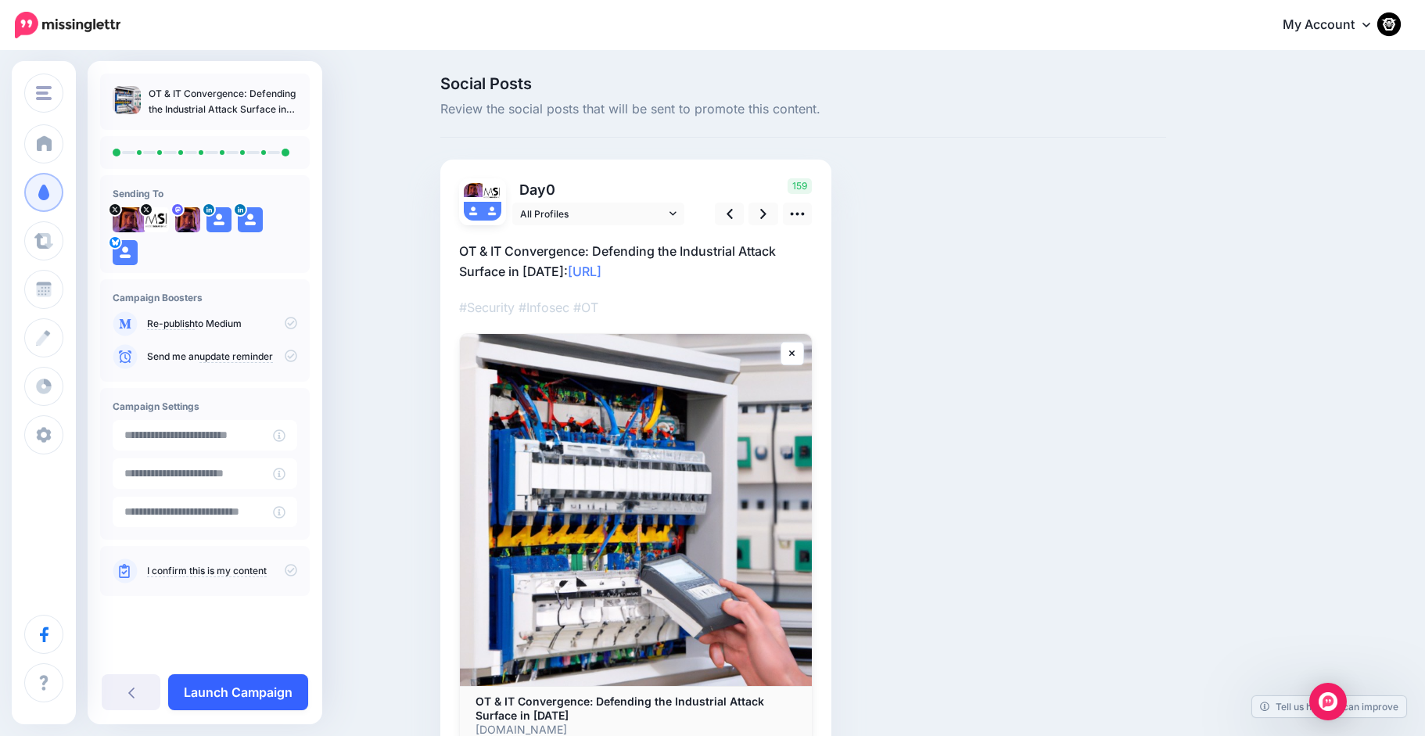
click at [267, 684] on link "Launch Campaign" at bounding box center [238, 692] width 140 height 36
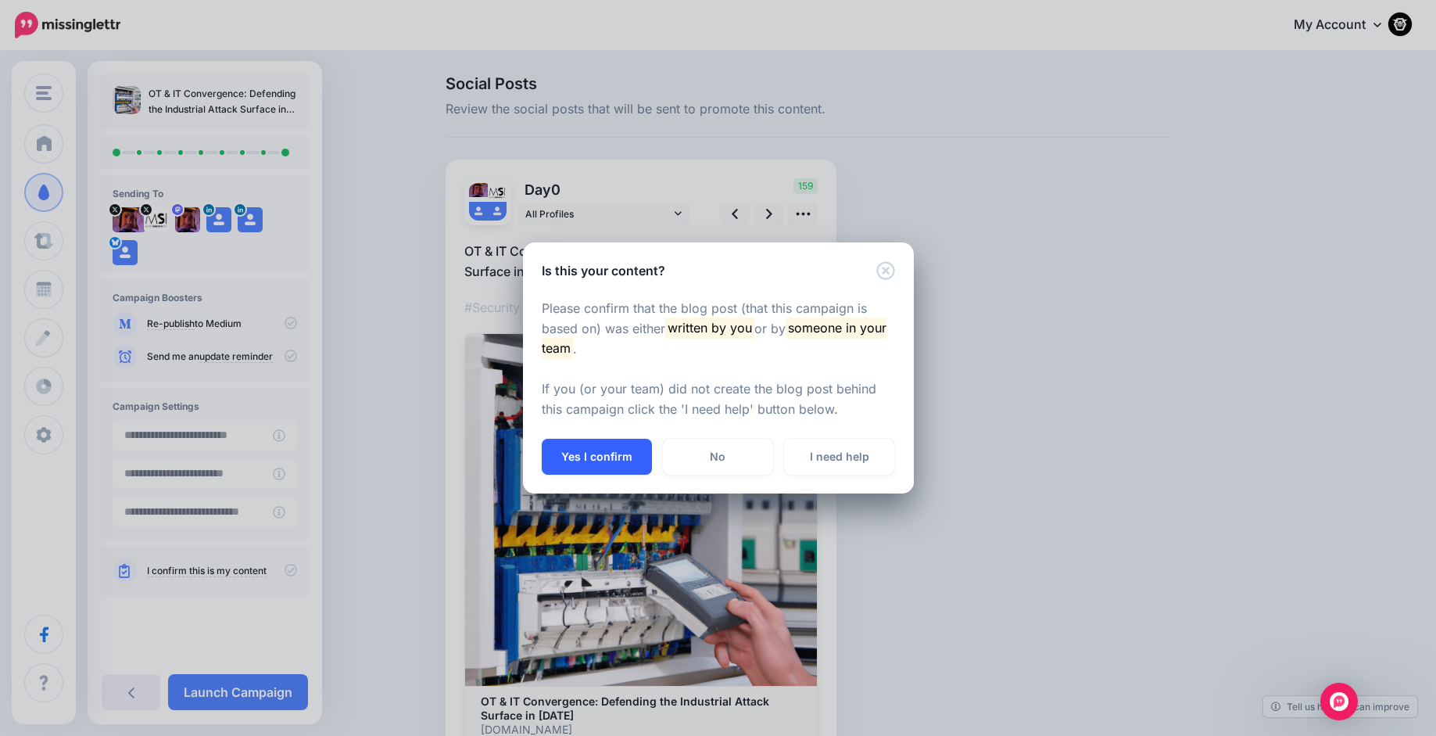
click at [585, 443] on button "Yes I confirm" at bounding box center [597, 457] width 110 height 36
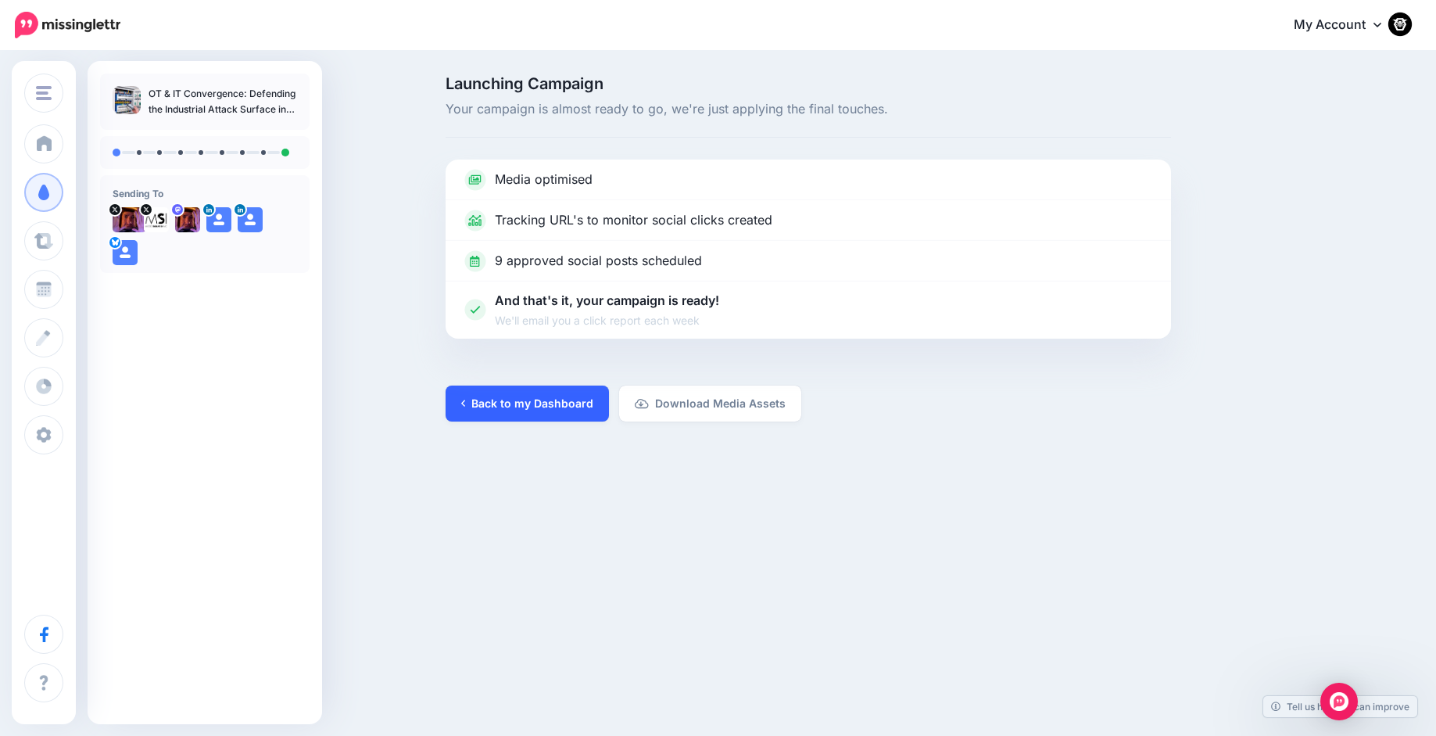
click at [496, 397] on link "Back to my Dashboard" at bounding box center [527, 403] width 163 height 36
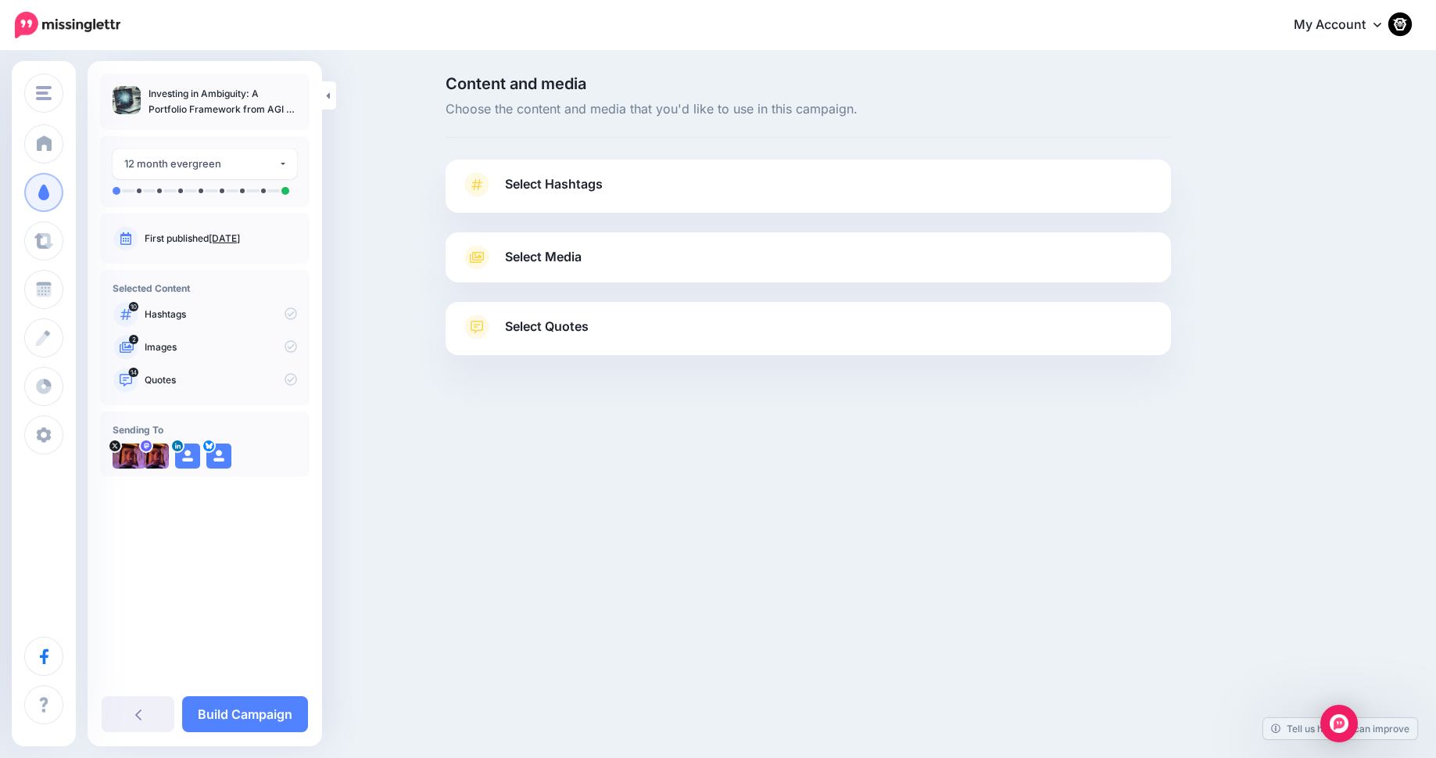
click at [520, 185] on span "Select Hashtags" at bounding box center [554, 184] width 98 height 21
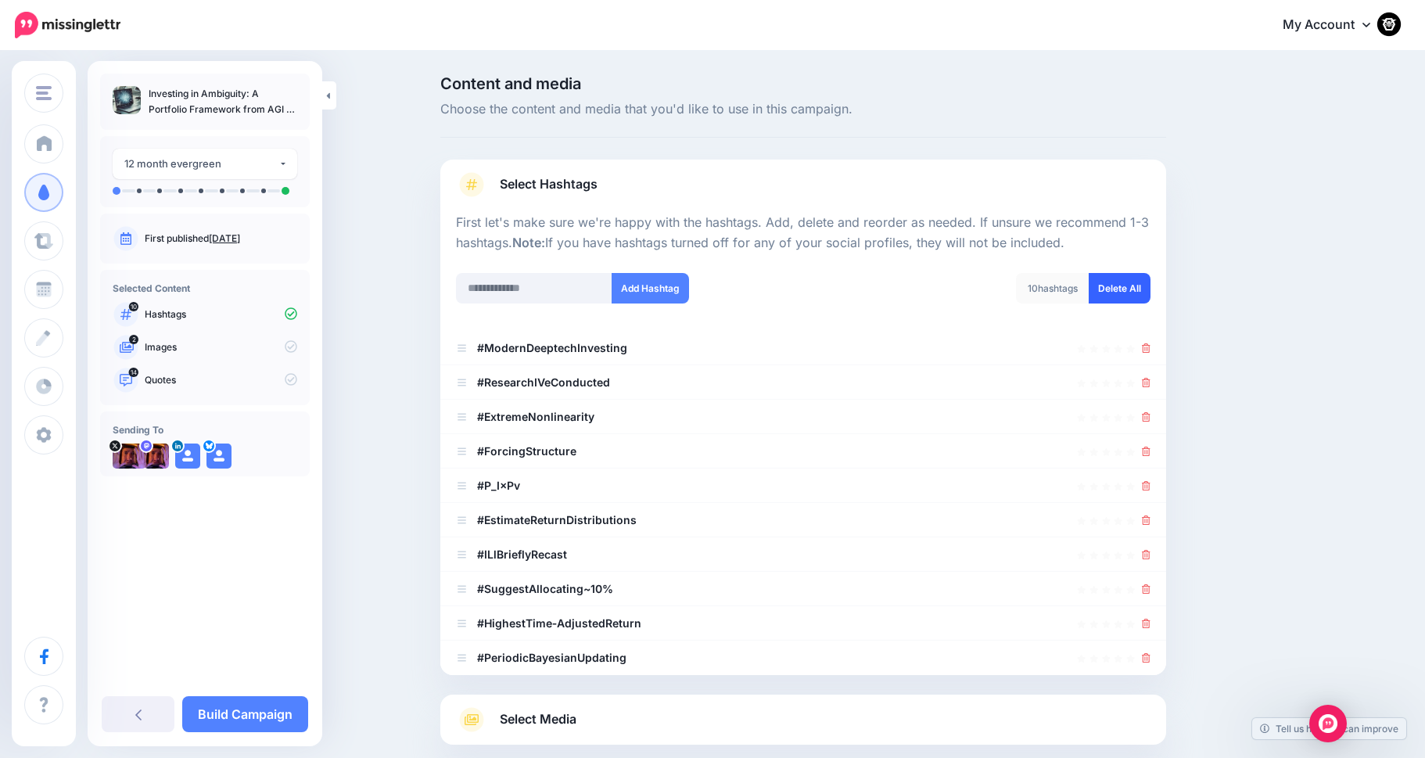
click at [1127, 287] on link "Delete All" at bounding box center [1119, 288] width 62 height 30
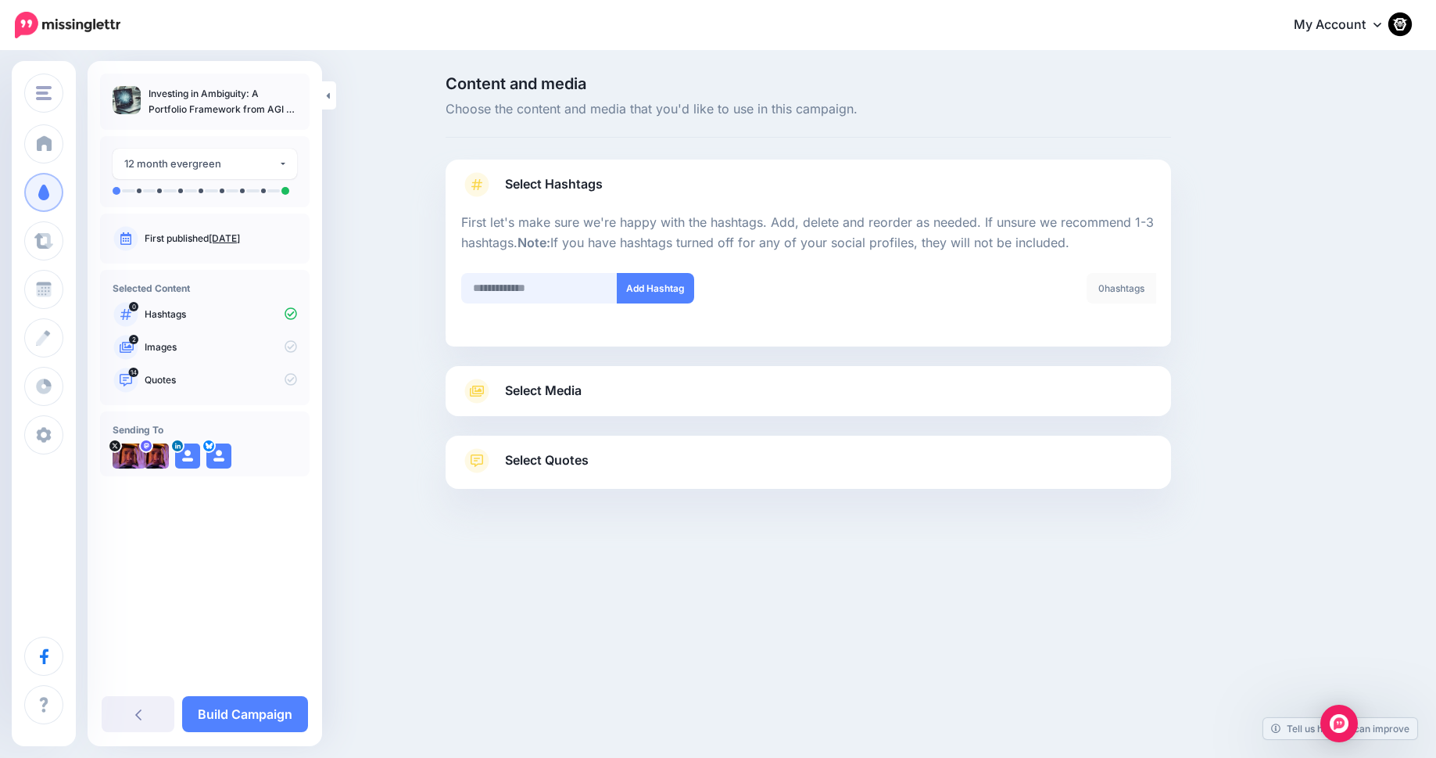
click at [506, 289] on input "text" at bounding box center [539, 288] width 156 height 30
type input "*********"
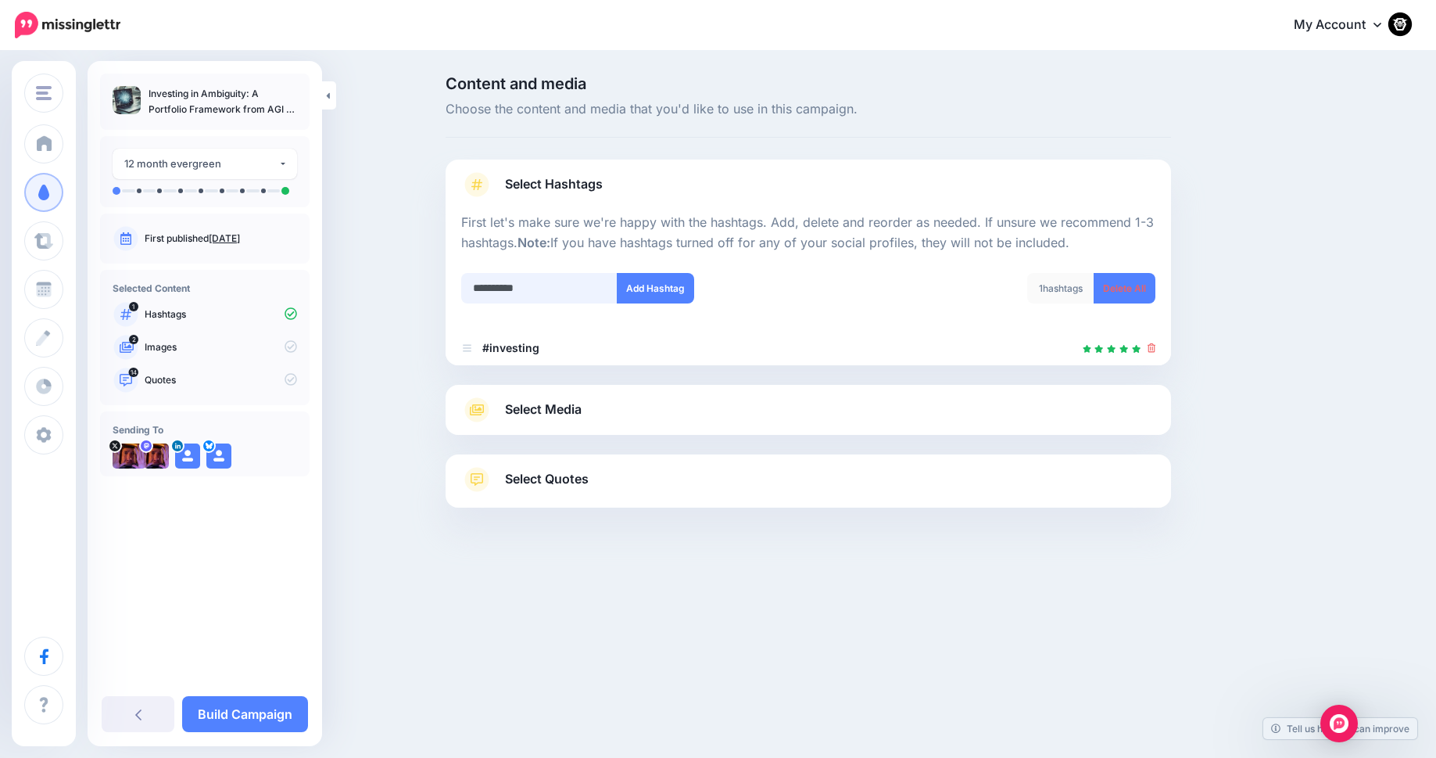
type input "**********"
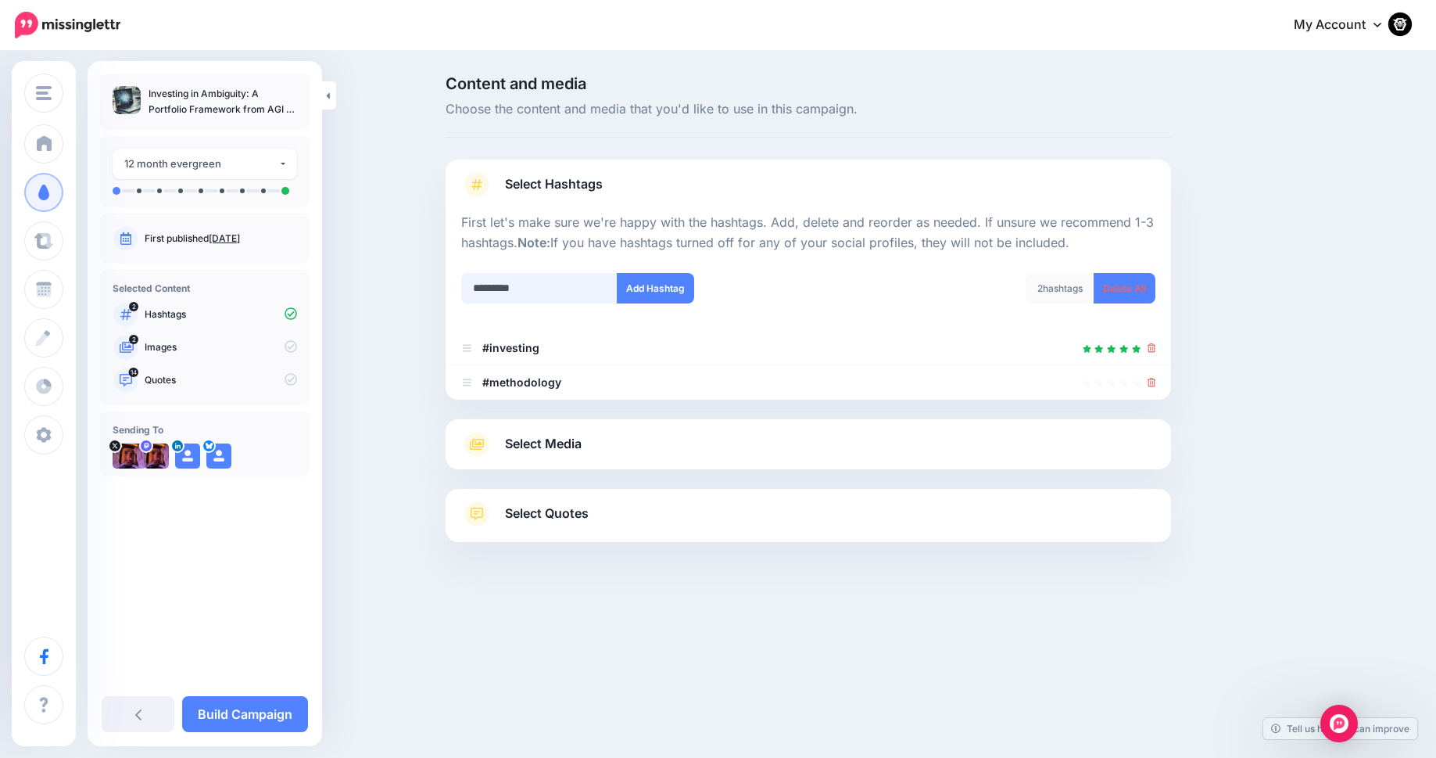
type input "**********"
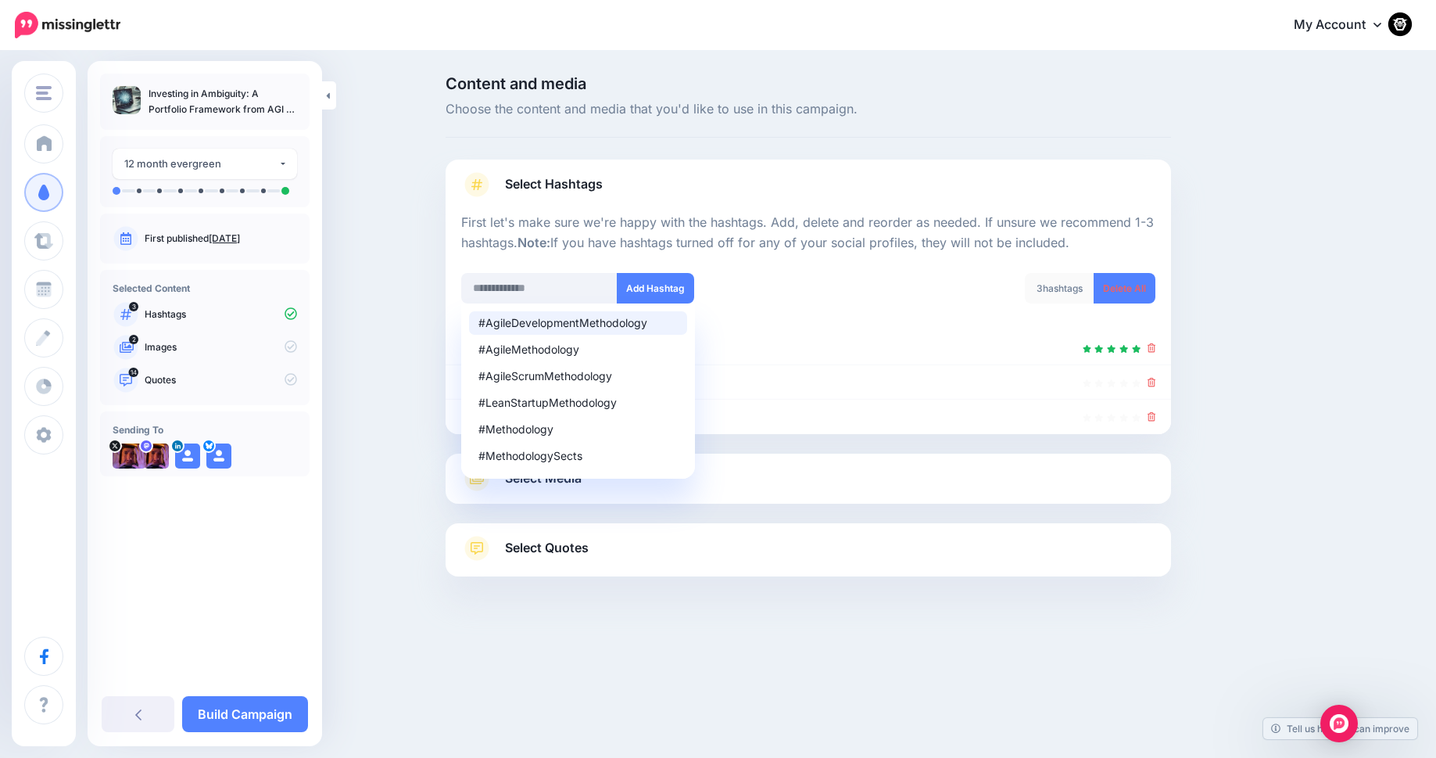
click at [833, 285] on div "3 hashtags Delete All" at bounding box center [987, 298] width 359 height 50
click at [517, 285] on input "text" at bounding box center [539, 288] width 156 height 30
type input "********"
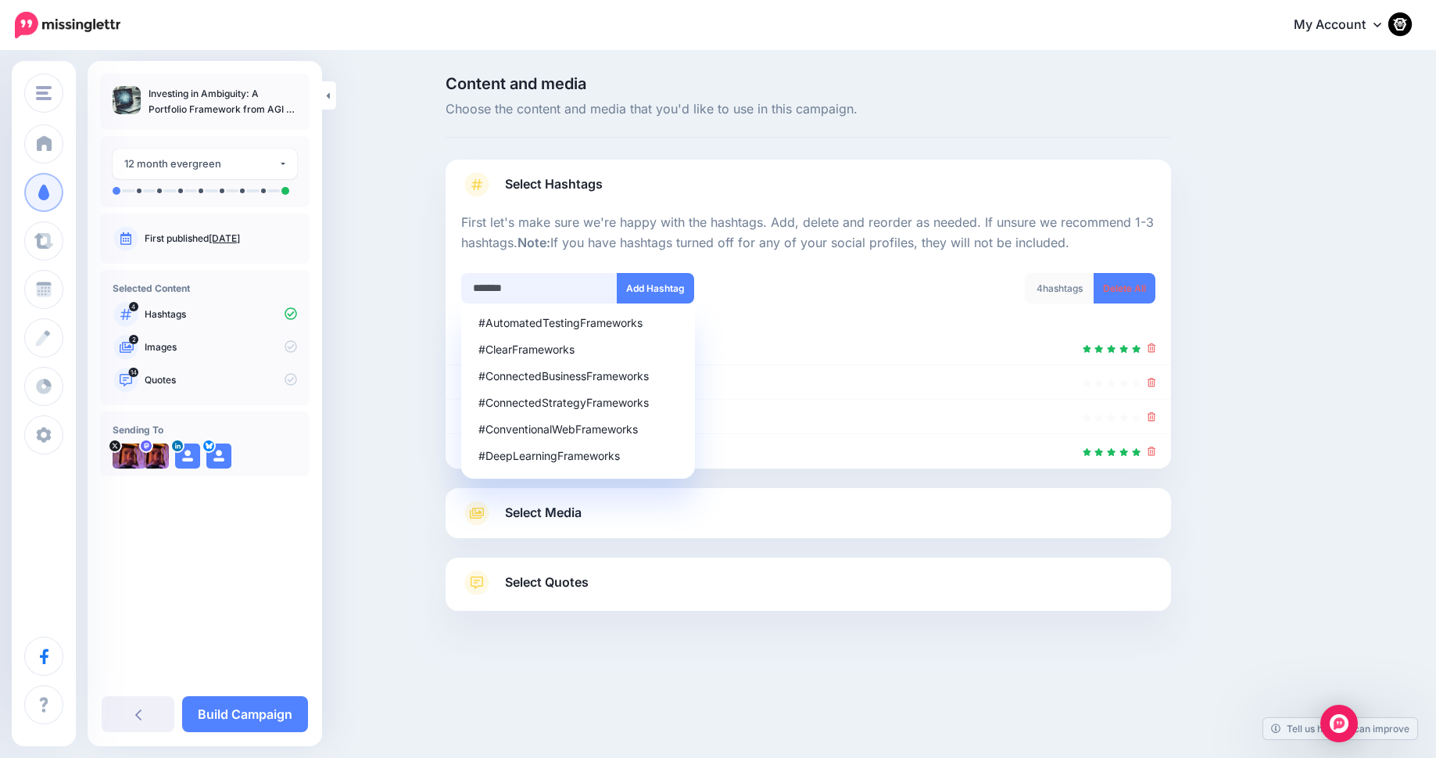
type input "********"
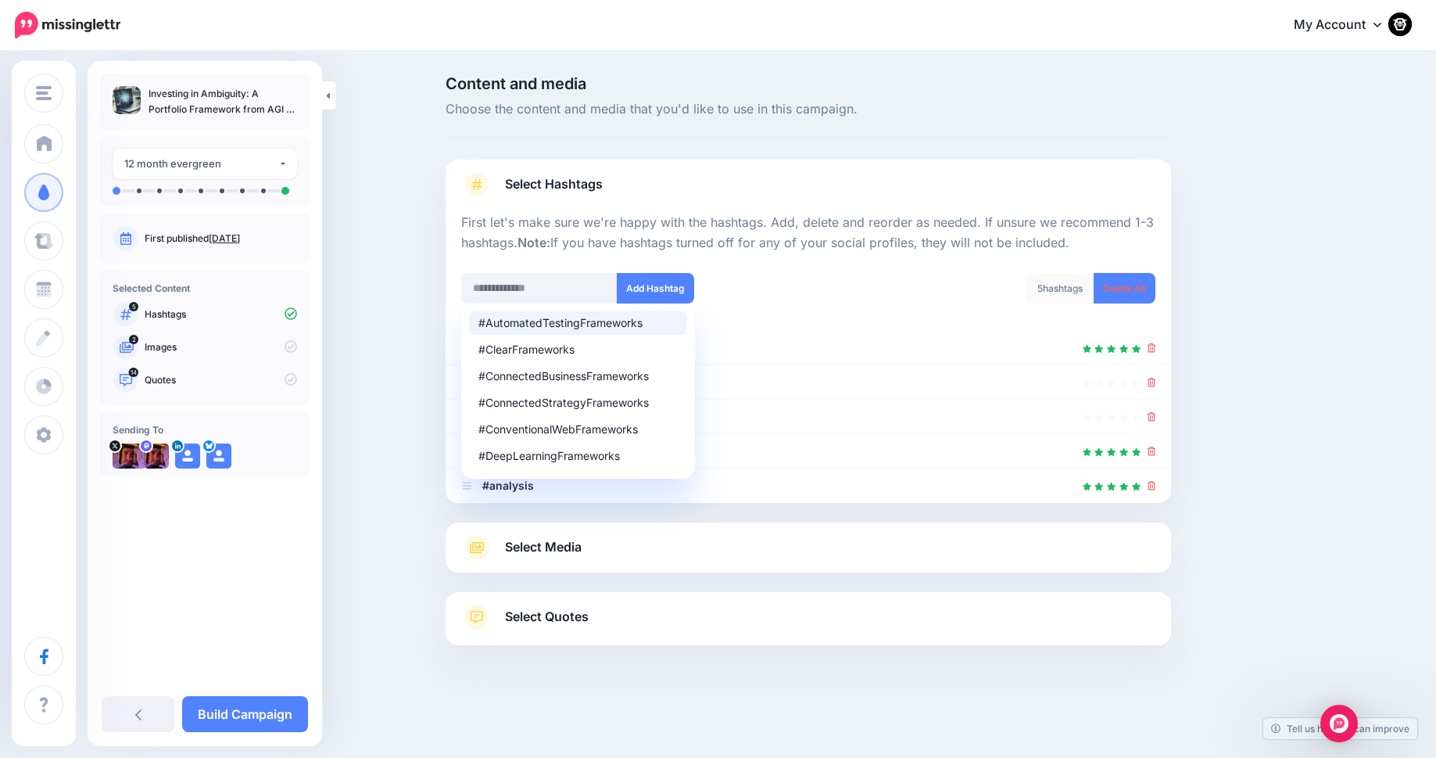
click at [830, 289] on div "5 hashtags Delete All" at bounding box center [987, 298] width 359 height 50
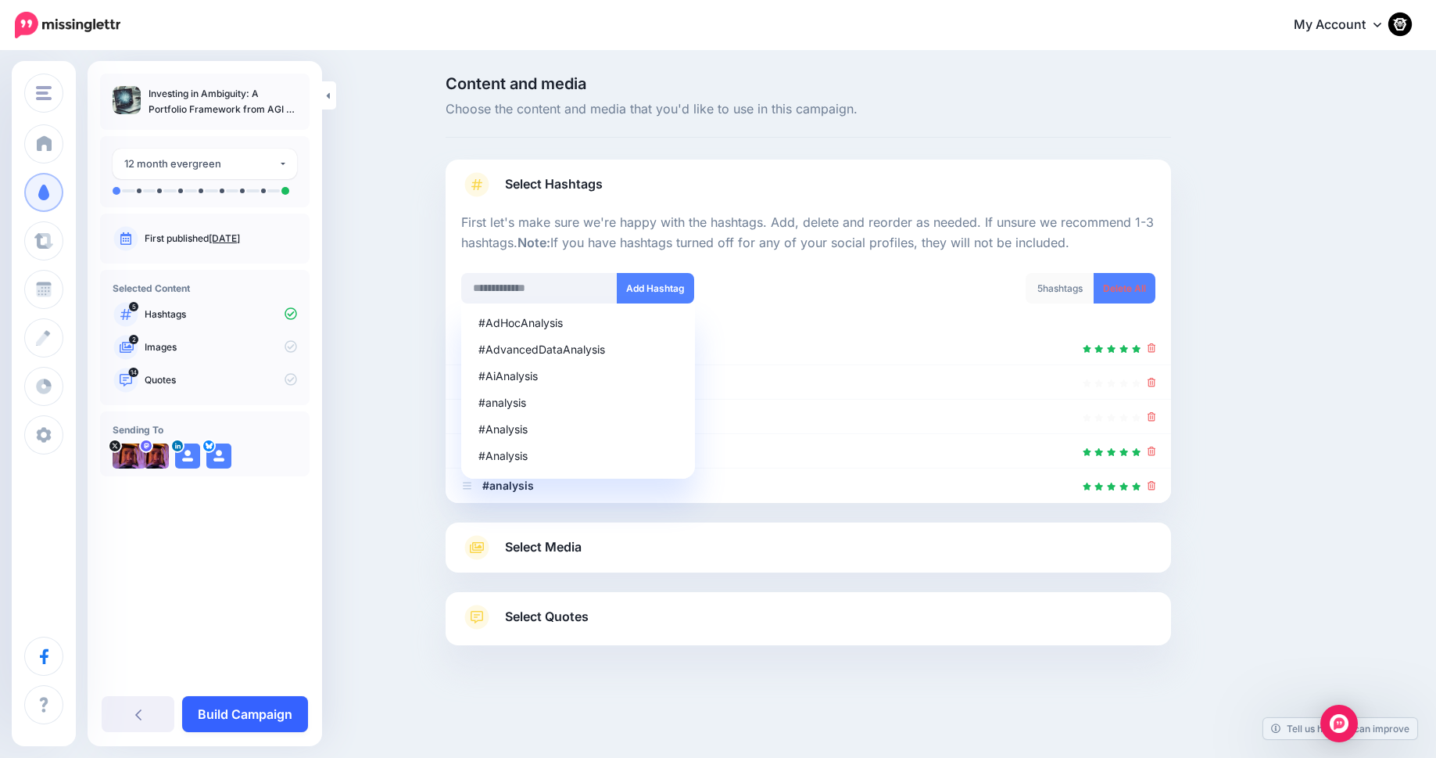
click at [229, 715] on link "Build Campaign" at bounding box center [245, 714] width 126 height 36
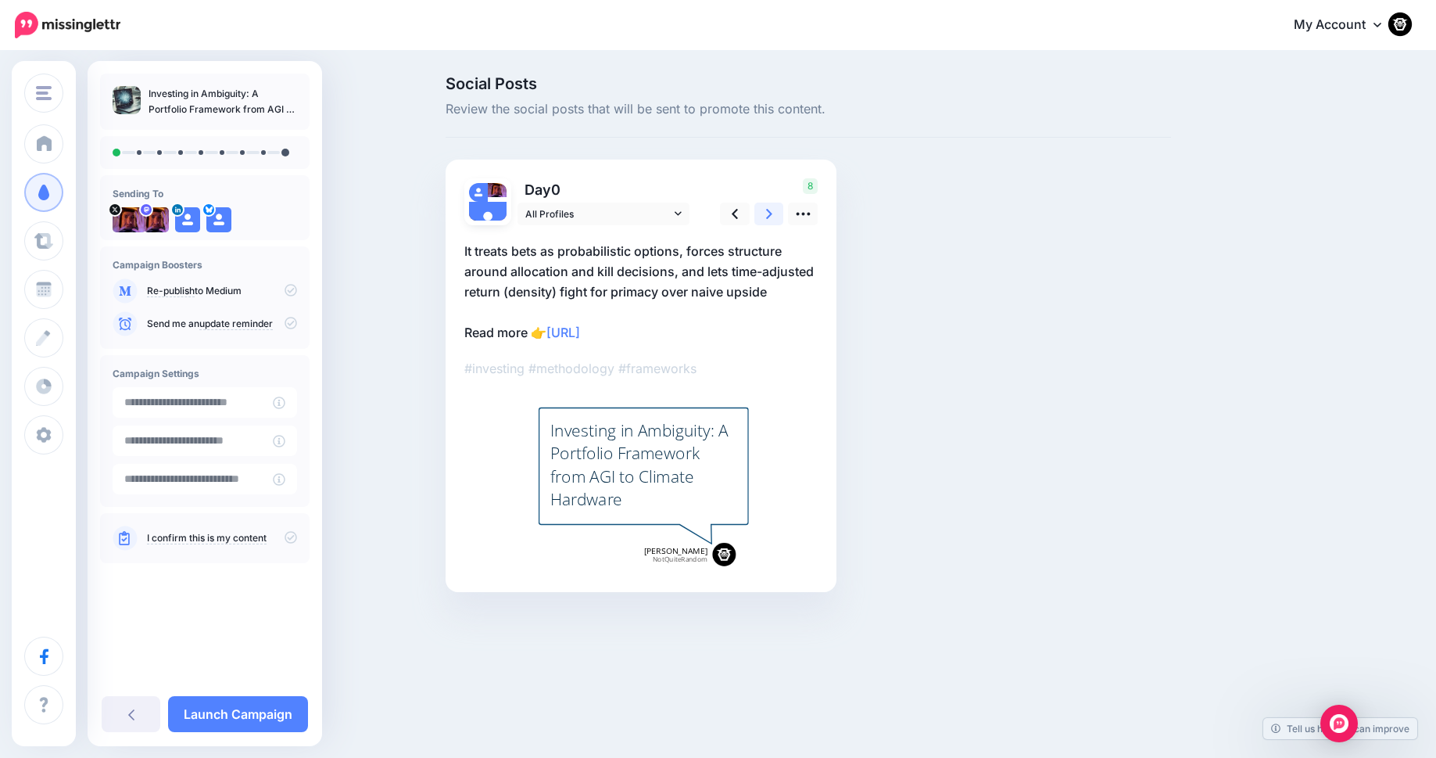
click at [769, 213] on icon at bounding box center [769, 214] width 6 height 16
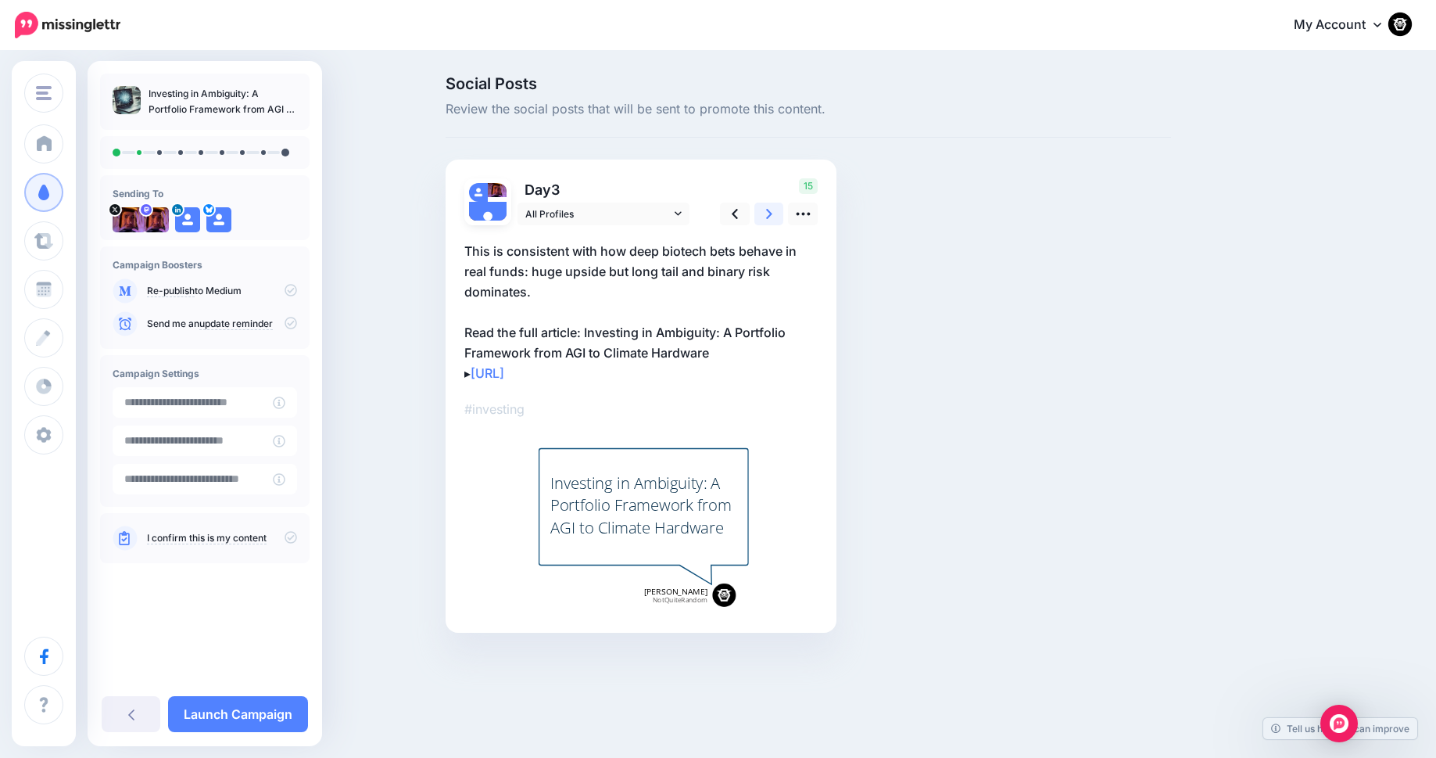
click at [769, 213] on icon at bounding box center [769, 214] width 6 height 16
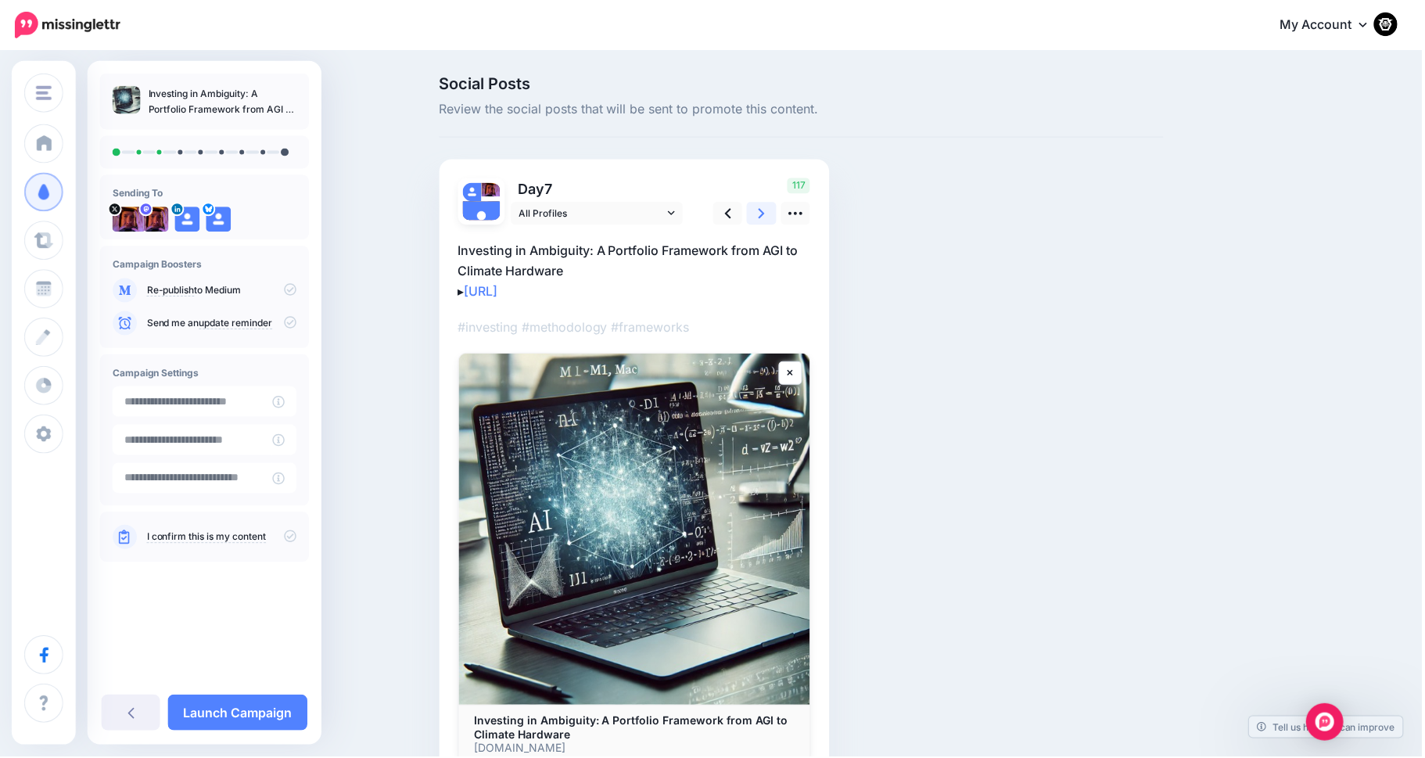
click at [766, 213] on icon at bounding box center [763, 214] width 6 height 16
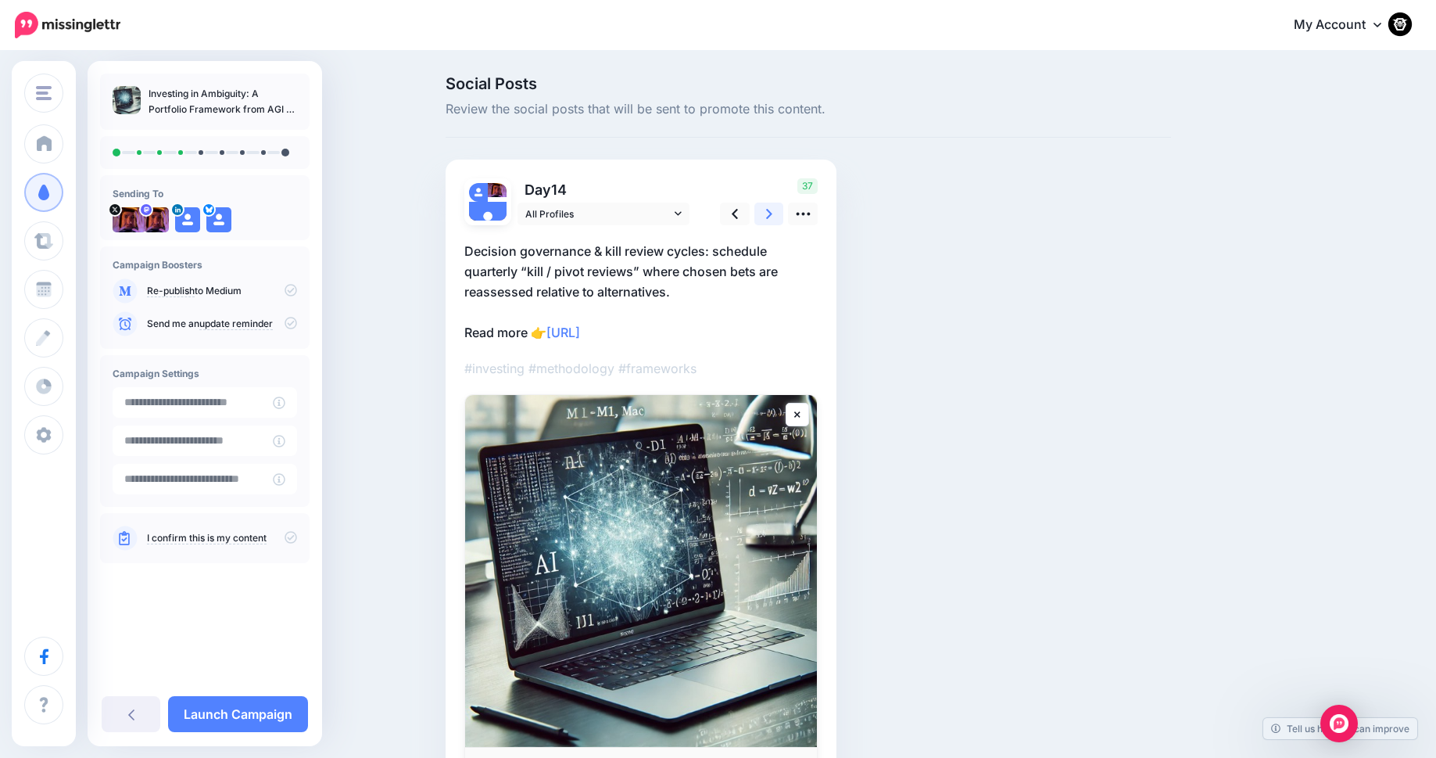
click at [769, 213] on icon at bounding box center [769, 214] width 6 height 16
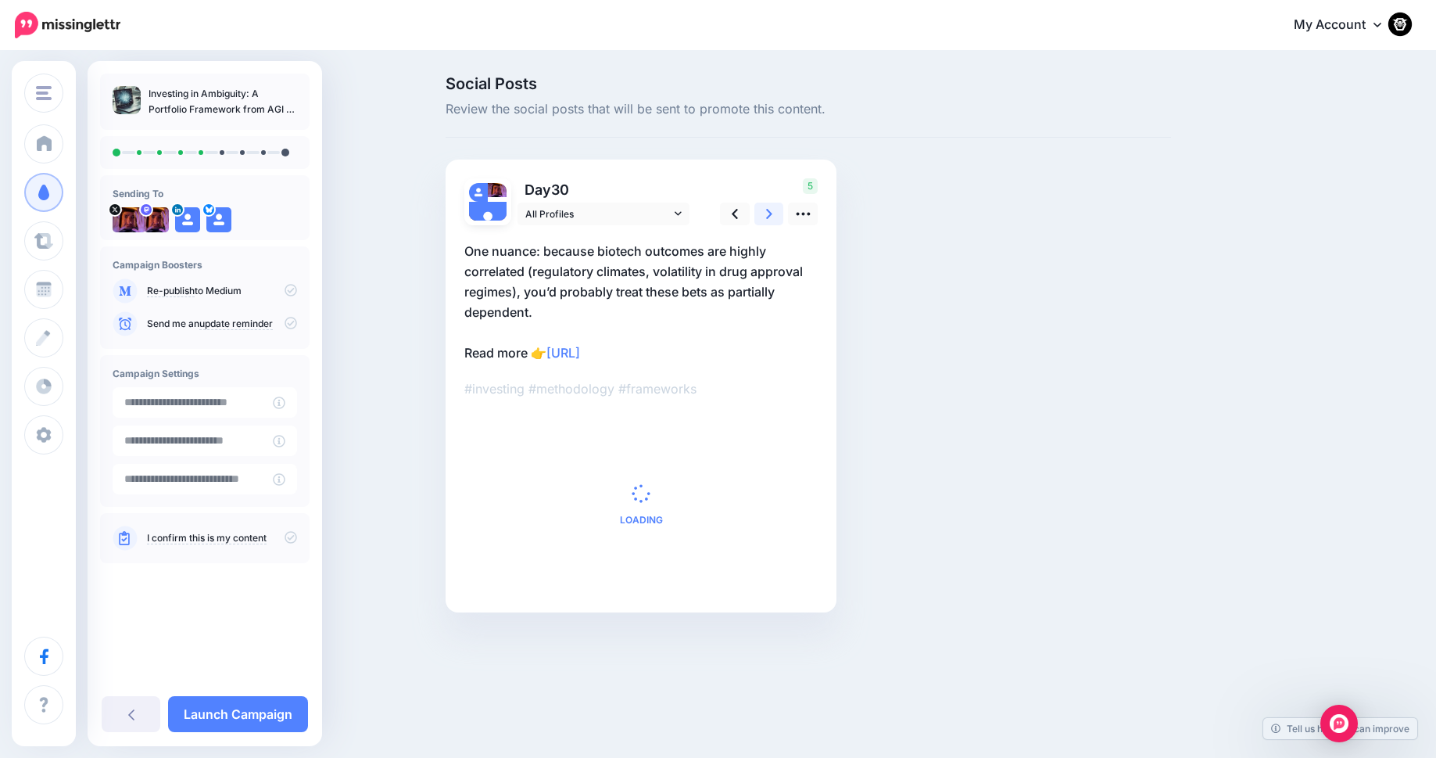
click at [769, 213] on icon at bounding box center [769, 214] width 6 height 16
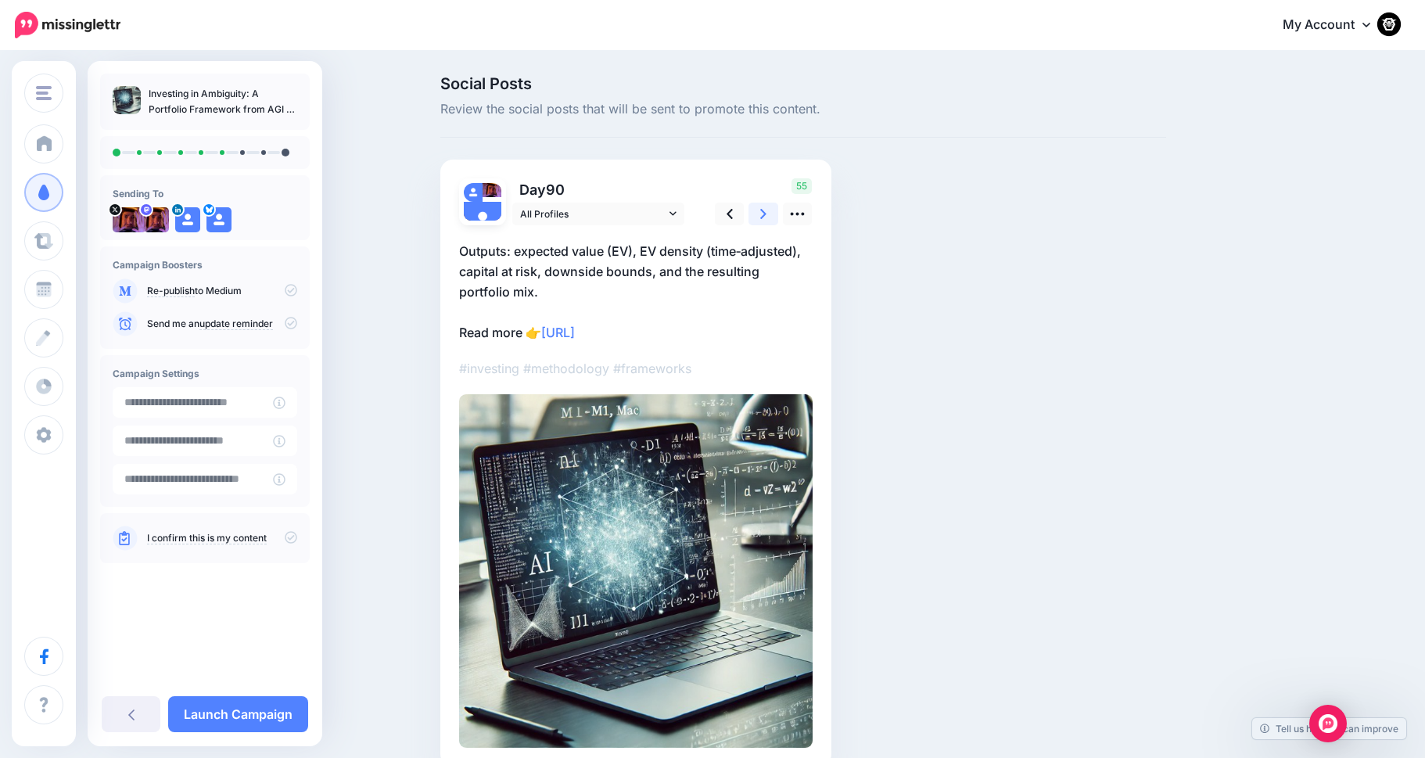
click at [766, 213] on icon at bounding box center [763, 214] width 6 height 16
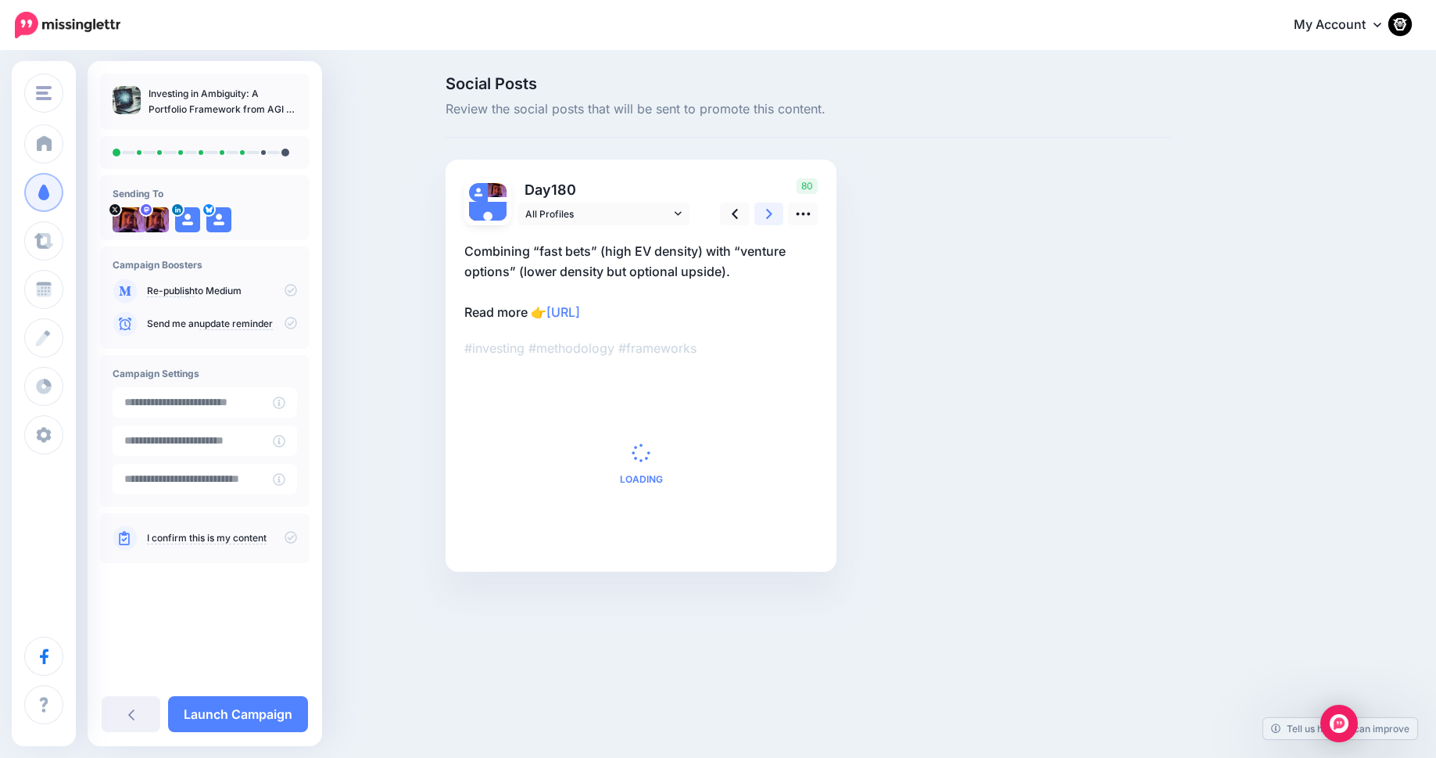
click at [769, 213] on icon at bounding box center [769, 214] width 6 height 16
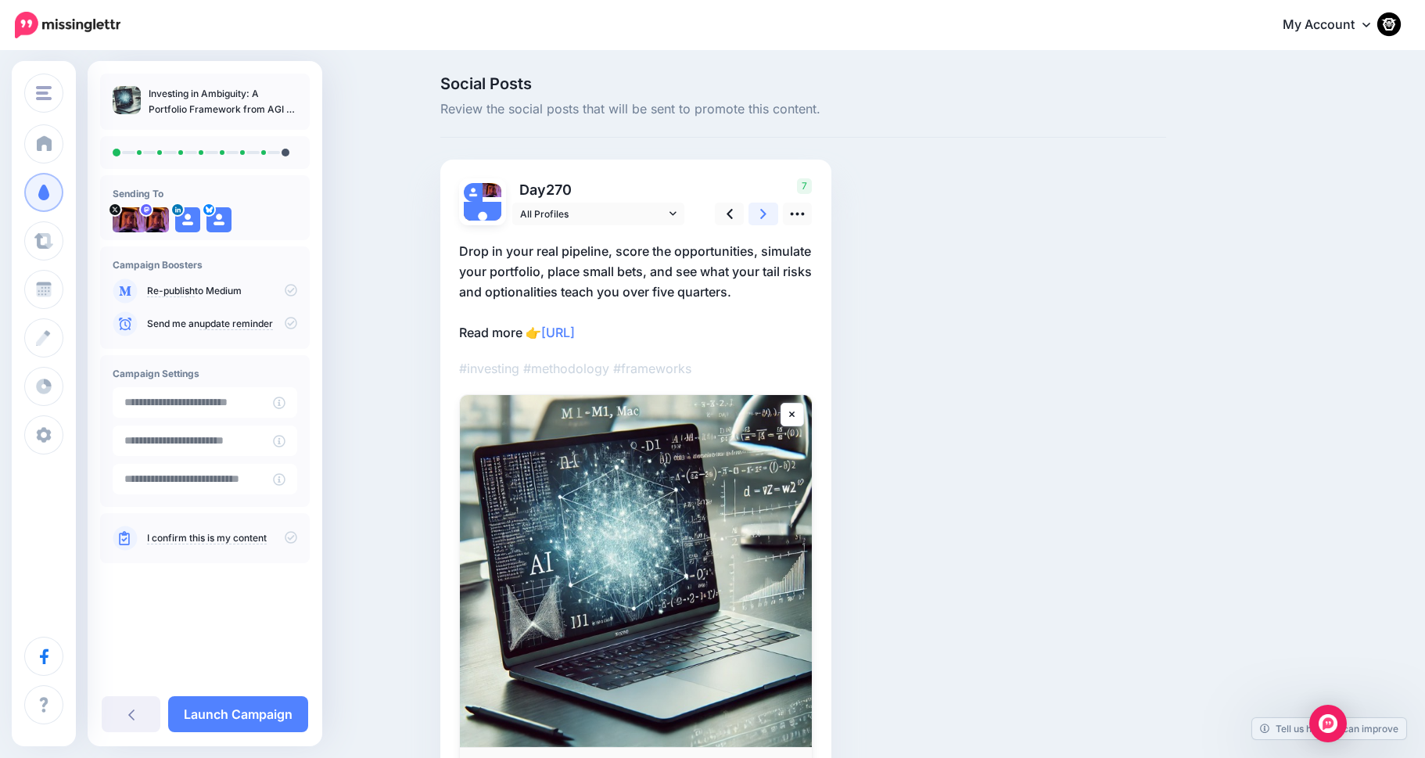
click at [766, 213] on icon at bounding box center [763, 214] width 6 height 16
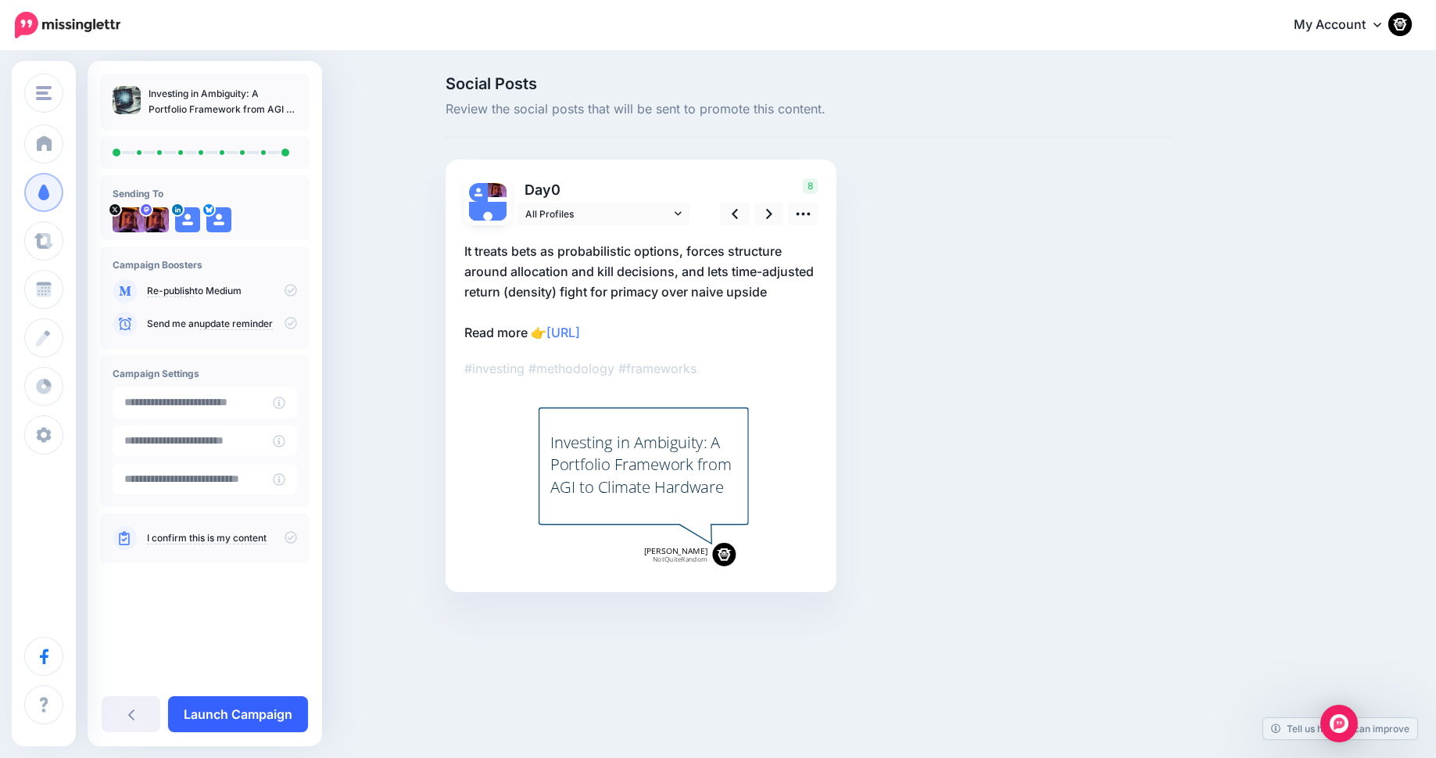
click at [259, 712] on link "Launch Campaign" at bounding box center [238, 714] width 140 height 36
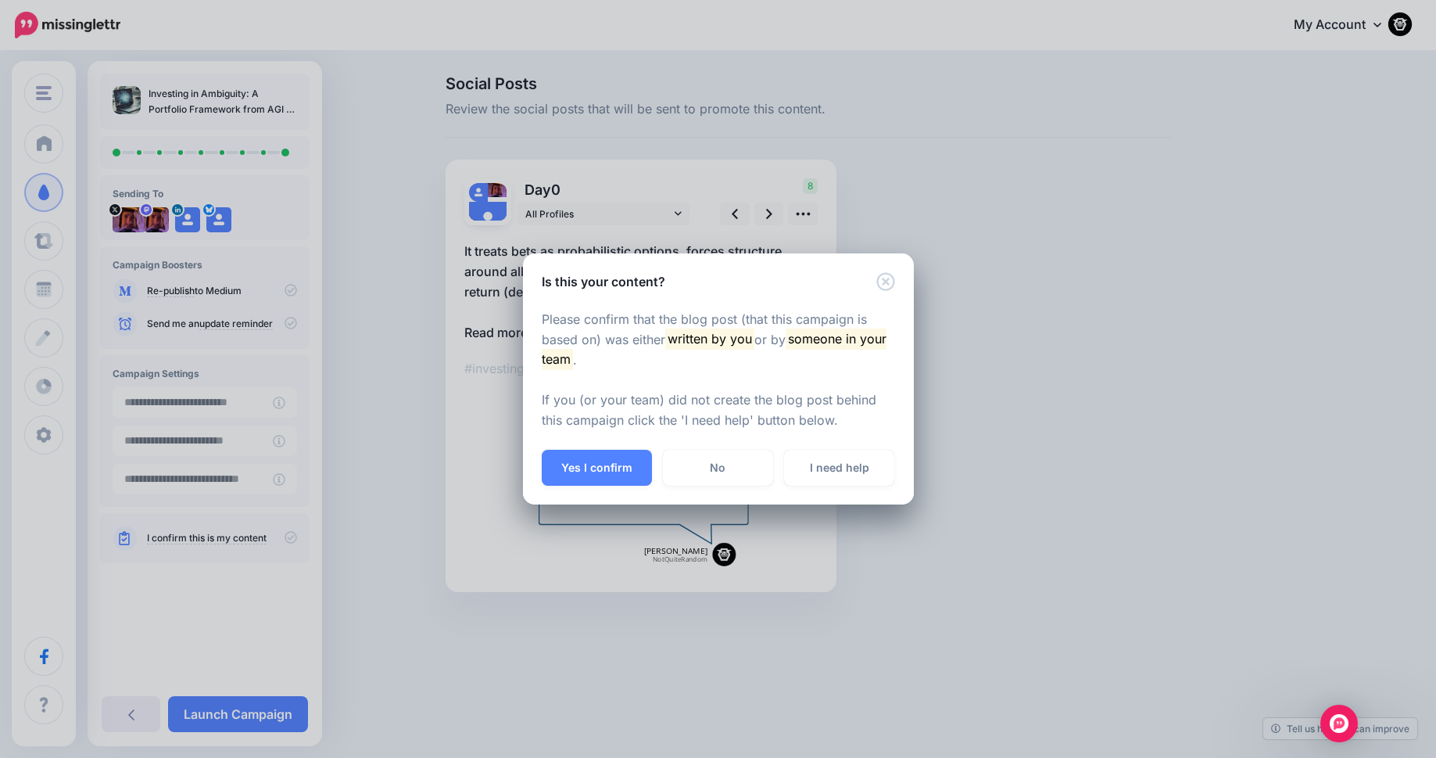
drag, startPoint x: 601, startPoint y: 465, endPoint x: 626, endPoint y: 479, distance: 28.0
click at [601, 465] on button "Yes I confirm" at bounding box center [597, 468] width 110 height 36
